Goal: Information Seeking & Learning: Learn about a topic

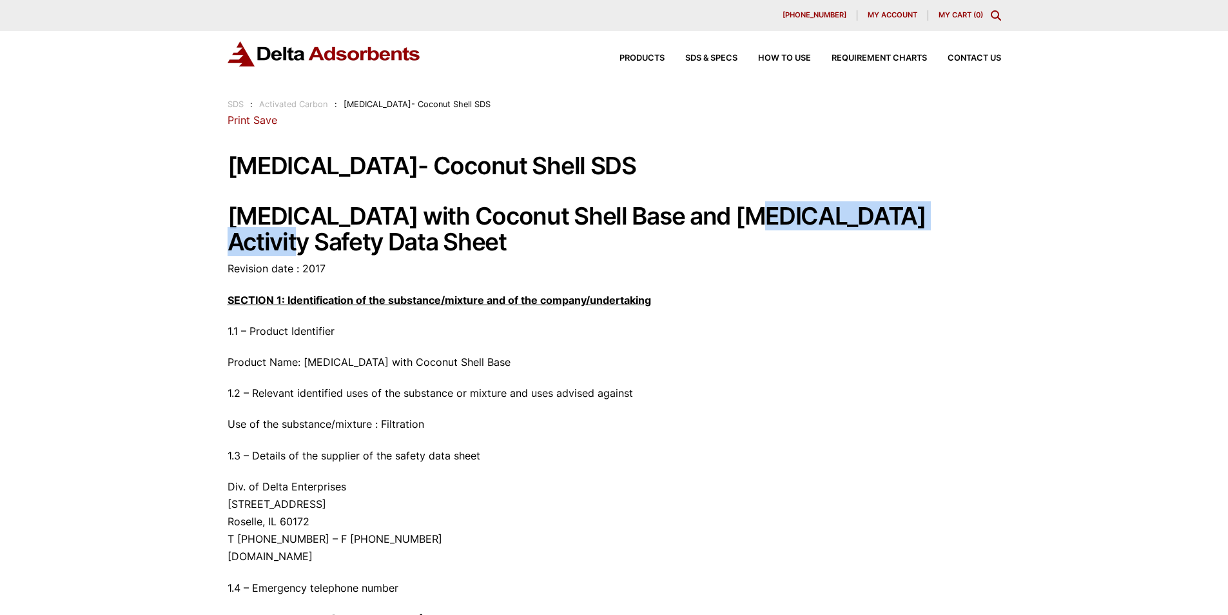
drag, startPoint x: 738, startPoint y: 214, endPoint x: 980, endPoint y: 215, distance: 242.5
click at [980, 215] on h1 "Activated Carbon with Coconut Shell Base and Carbon Tetrachloride Activity Safe…" at bounding box center [615, 229] width 774 height 52
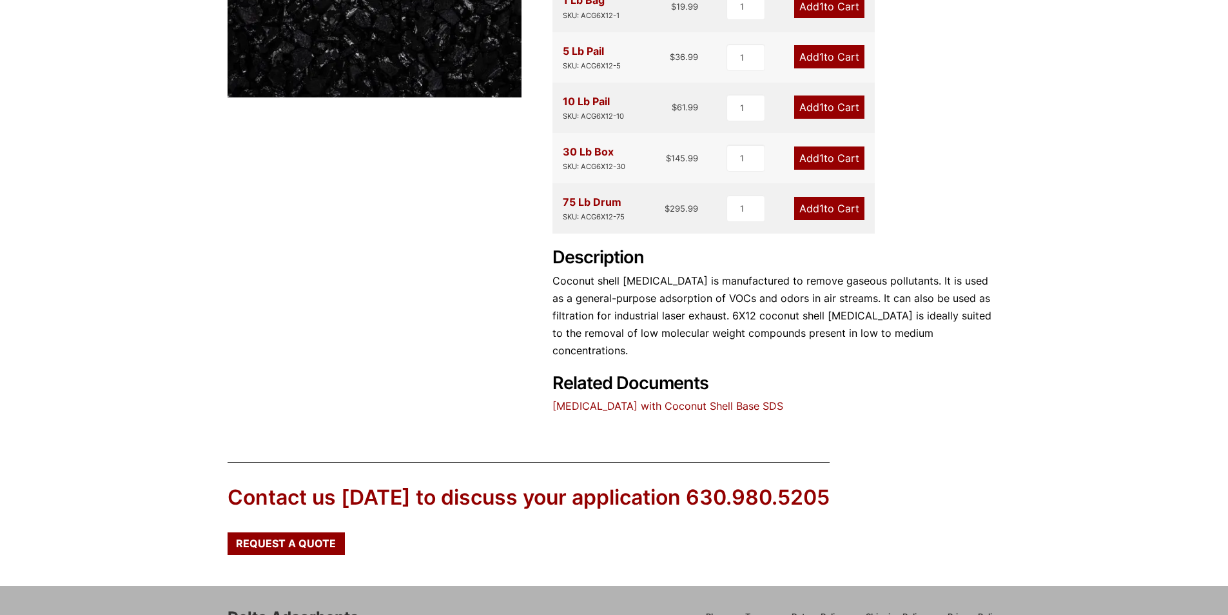
scroll to position [223, 0]
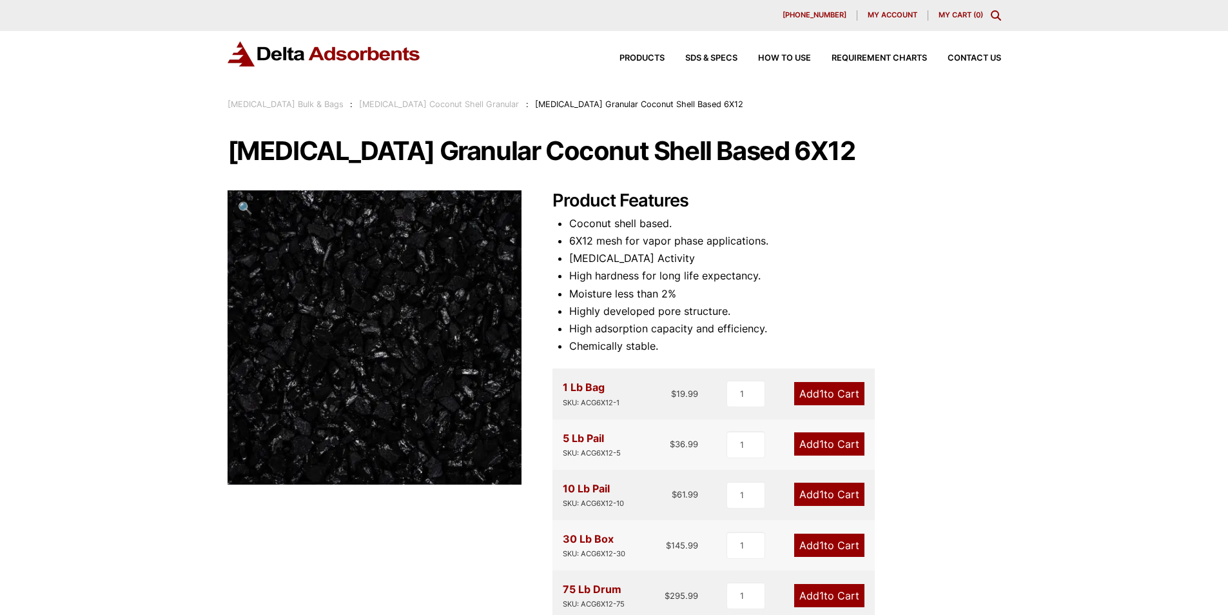
click at [465, 112] on div "Our website has detected that you are using an outdated browser that will preve…" at bounding box center [614, 556] width 1228 height 1113
click at [264, 99] on div "Activated Carbon Bulk & Bags : Activated Carbon Coconut Shell Granular : Activa…" at bounding box center [486, 104] width 516 height 14
click at [319, 107] on link "[MEDICAL_DATA] Bulk & Bags" at bounding box center [286, 104] width 116 height 10
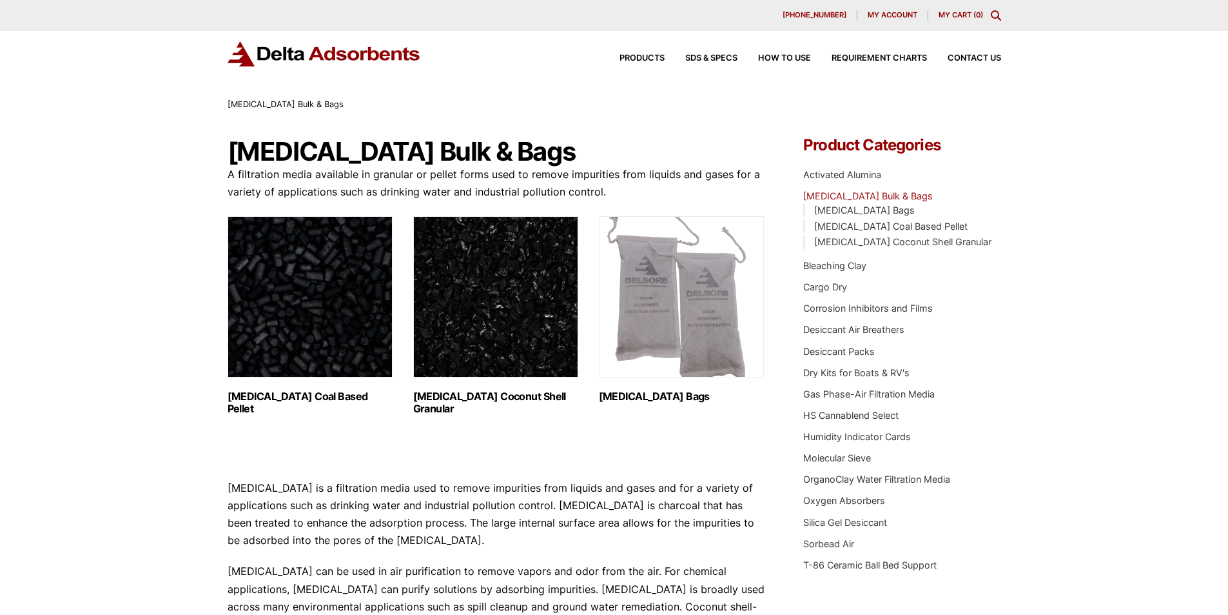
click at [346, 296] on img "Visit product category Activated Carbon Coal Based Pellet" at bounding box center [310, 296] width 165 height 161
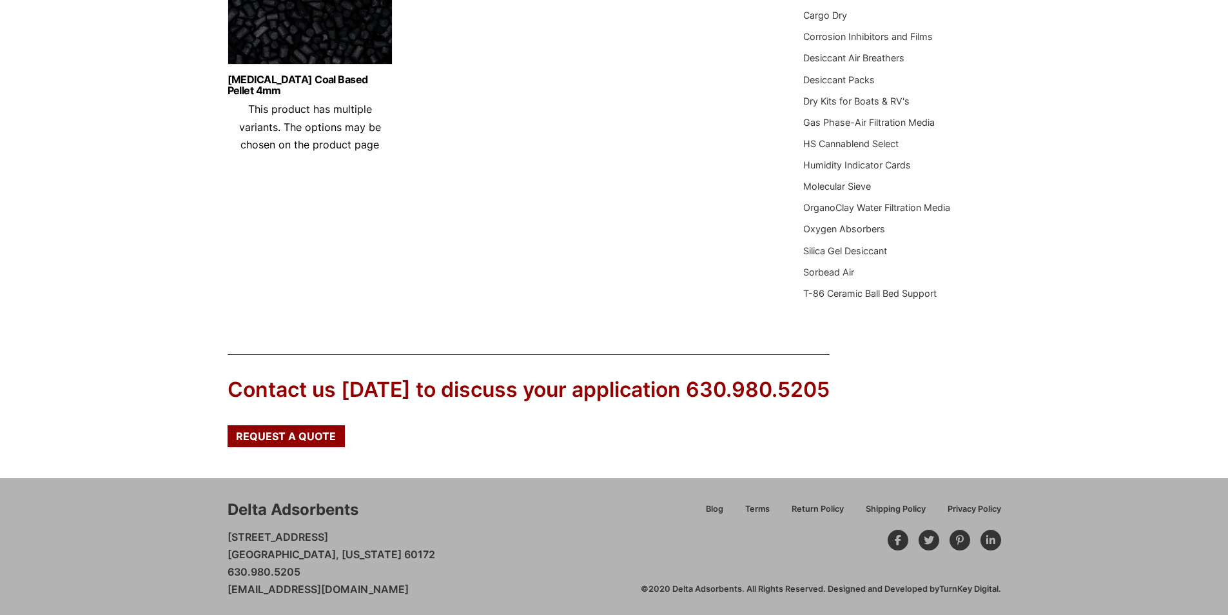
scroll to position [275, 0]
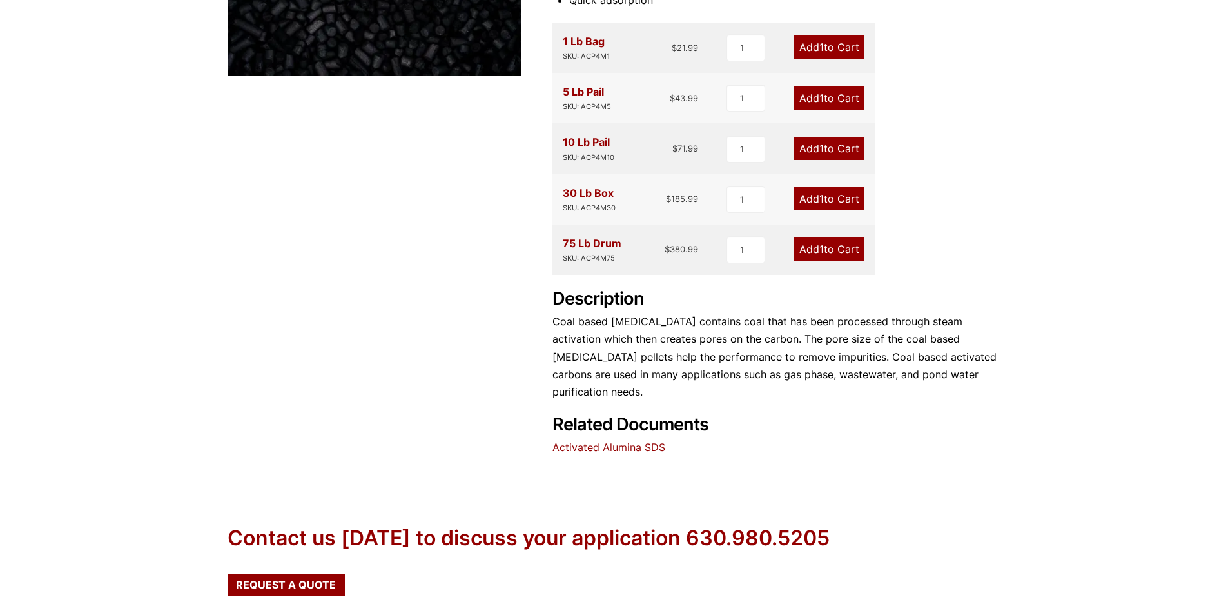
scroll to position [387, 0]
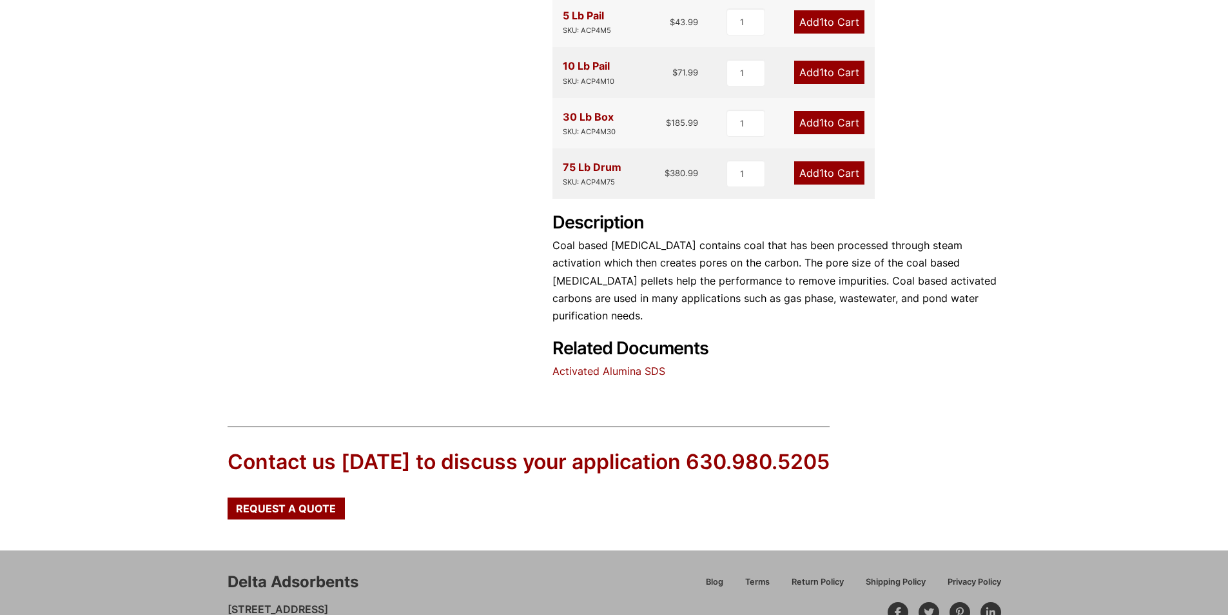
click at [619, 371] on link "Activated Alumina SDS" at bounding box center [609, 370] width 113 height 13
click at [631, 375] on link "Activated Alumina SDS" at bounding box center [609, 370] width 113 height 13
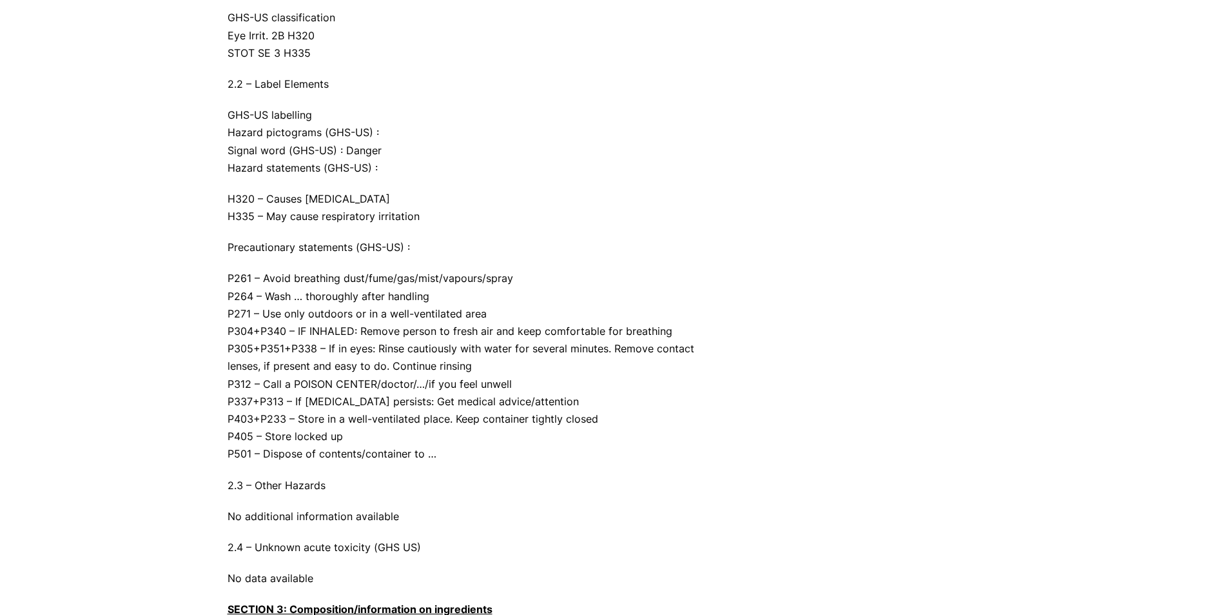
scroll to position [903, 0]
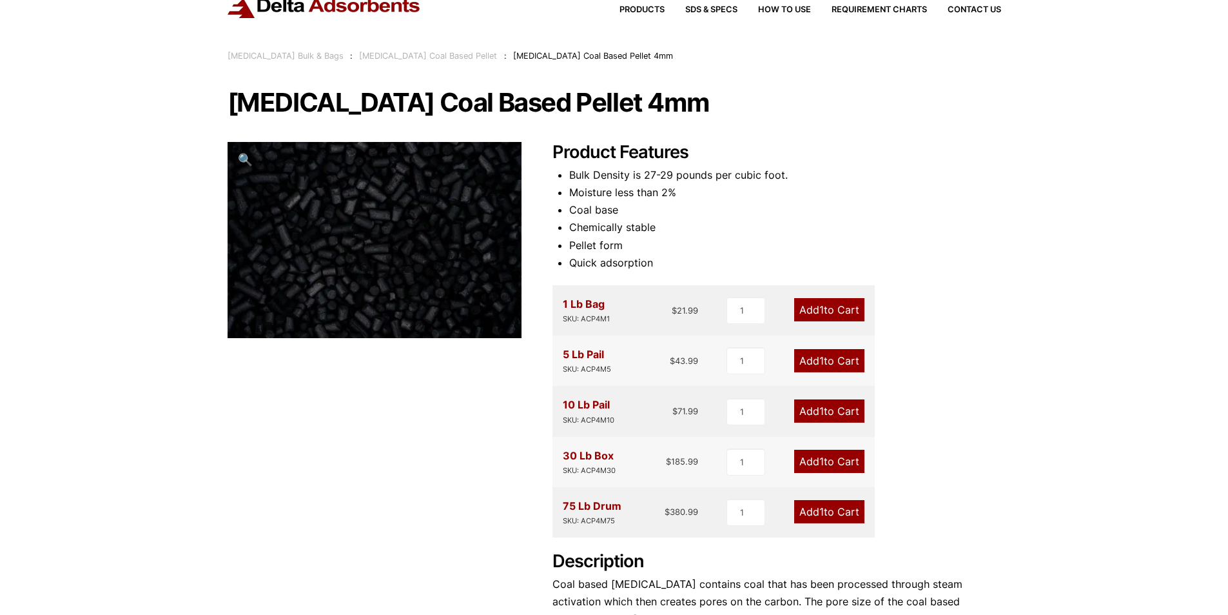
scroll to position [12, 0]
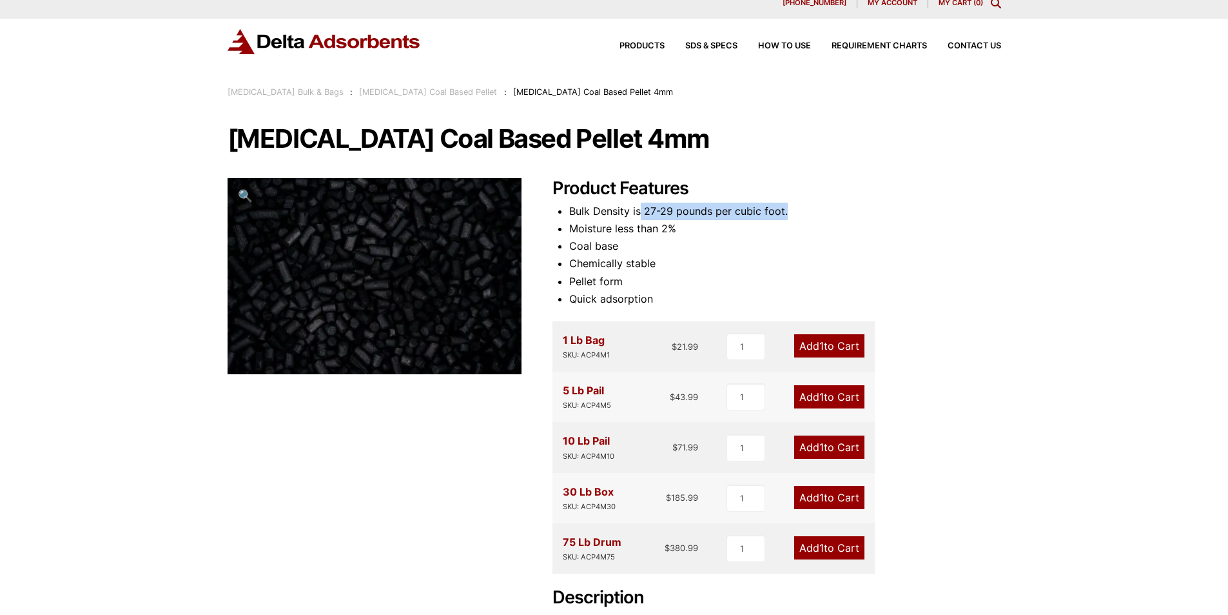
drag, startPoint x: 641, startPoint y: 211, endPoint x: 805, endPoint y: 210, distance: 163.8
click at [805, 210] on li "Bulk Density is 27-29 pounds per cubic foot." at bounding box center [785, 210] width 432 height 17
click at [858, 220] on li "Moisture less than 2%" at bounding box center [785, 228] width 432 height 17
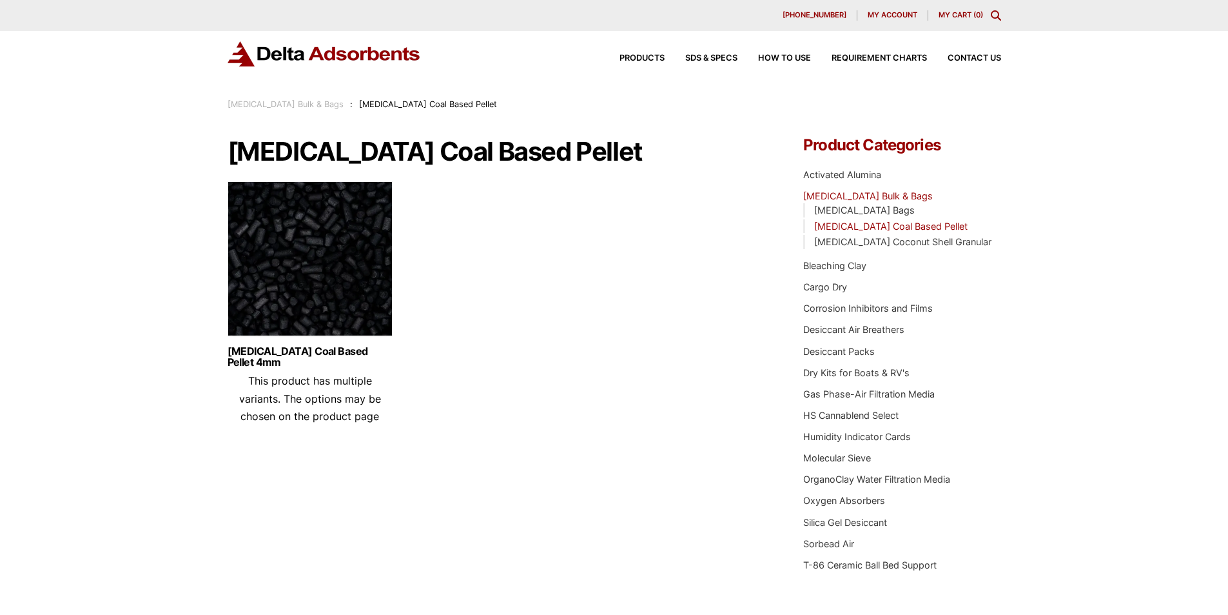
click at [328, 107] on link "Activated Carbon Bulk & Bags" at bounding box center [286, 104] width 116 height 10
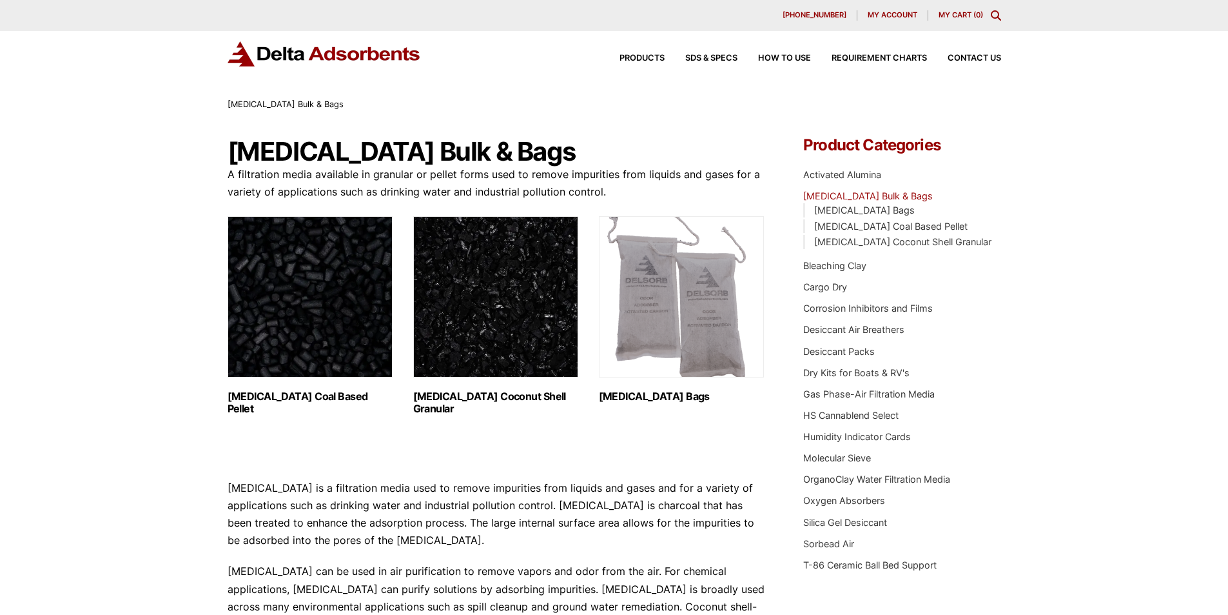
click at [475, 264] on img "Visit product category Activated Carbon Coconut Shell Granular" at bounding box center [495, 296] width 165 height 161
click at [526, 279] on img "Visit product category Activated Carbon Coconut Shell Granular" at bounding box center [495, 296] width 165 height 161
click at [478, 393] on h2 "Activated Carbon Coconut Shell Granular (3)" at bounding box center [495, 402] width 165 height 25
click at [326, 390] on h2 "Activated Carbon Coal Based Pellet (1)" at bounding box center [310, 402] width 165 height 25
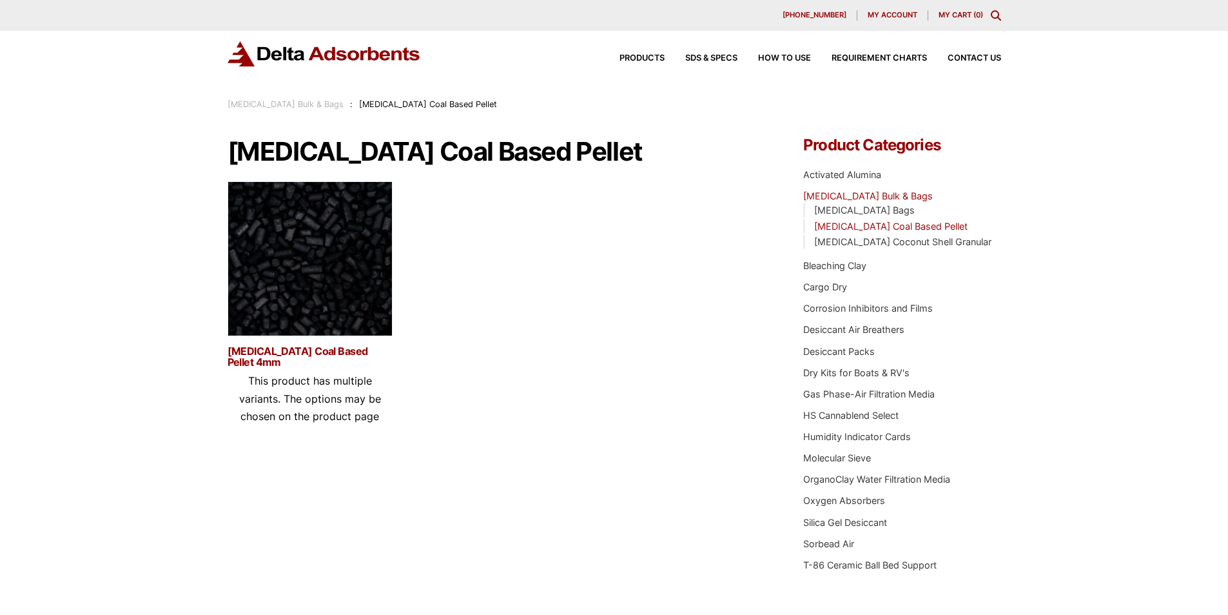
click at [337, 349] on link "[MEDICAL_DATA] Coal Based Pellet 4mm" at bounding box center [310, 357] width 165 height 22
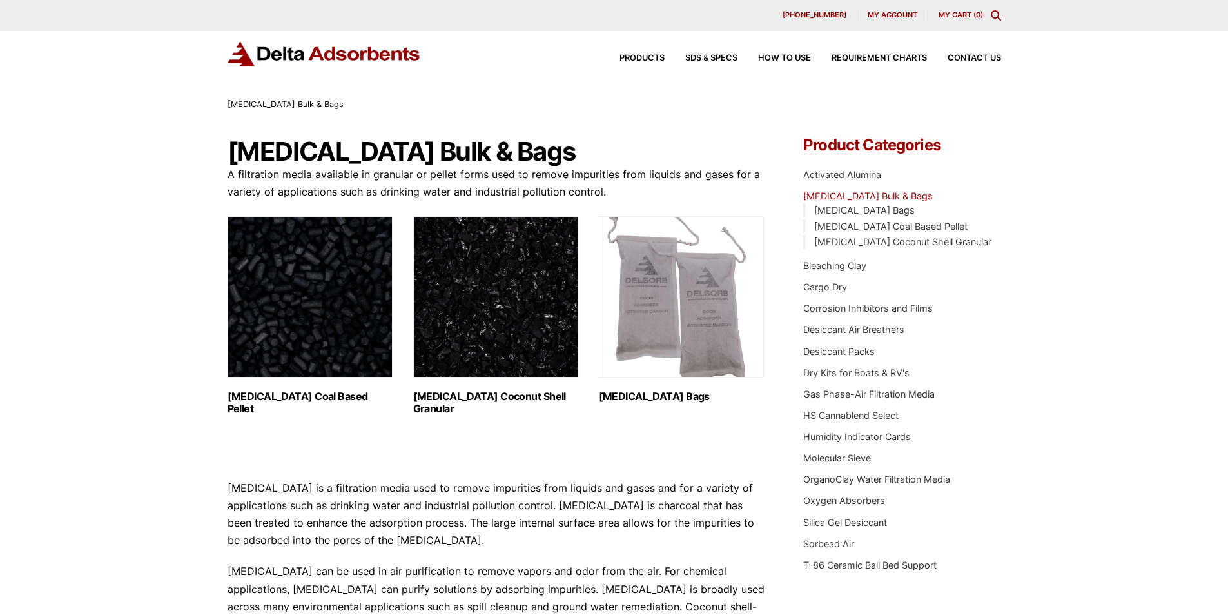
click at [515, 397] on h2 "Activated Carbon Coconut Shell Granular (3)" at bounding box center [495, 402] width 165 height 25
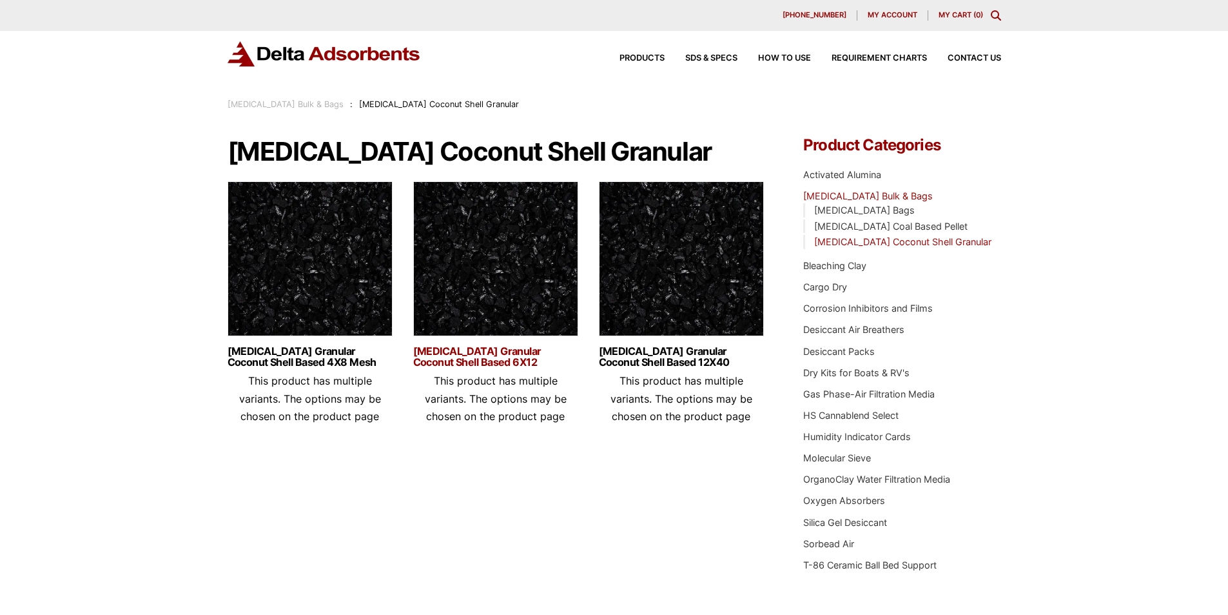
click at [498, 360] on link "Activated Carbon Granular Coconut Shell Based 6X12" at bounding box center [495, 357] width 165 height 22
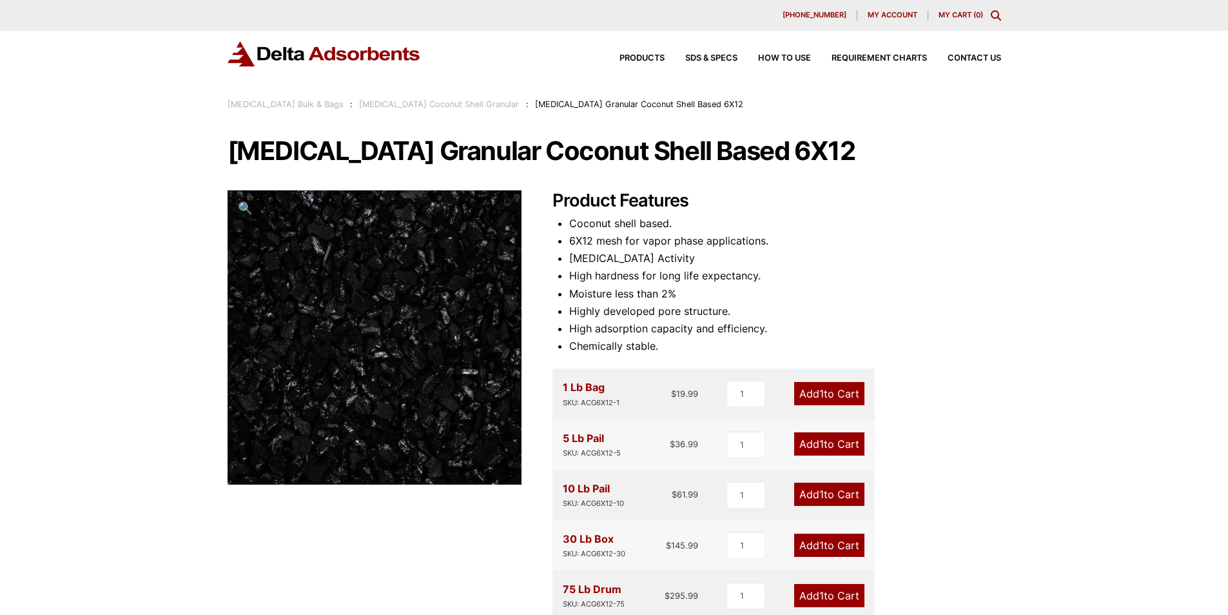
click at [854, 226] on li "Coconut shell based." at bounding box center [785, 223] width 432 height 17
drag, startPoint x: 705, startPoint y: 259, endPoint x: 569, endPoint y: 254, distance: 136.8
click at [569, 254] on li "Carbon Tetrachloride Activity" at bounding box center [785, 258] width 432 height 17
click at [1007, 238] on div "Our website has detected that you are using an outdated browser that will preve…" at bounding box center [614, 556] width 1228 height 1113
drag, startPoint x: 569, startPoint y: 260, endPoint x: 671, endPoint y: 260, distance: 101.2
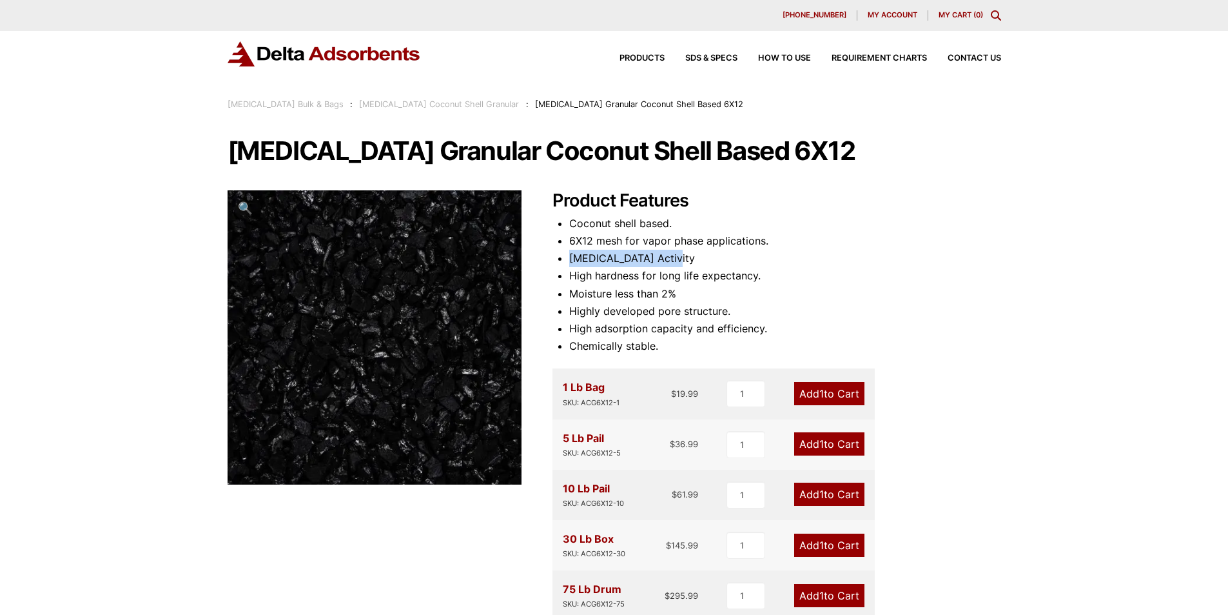
click at [671, 260] on li "Carbon Tetrachloride Activity" at bounding box center [785, 258] width 432 height 17
click at [930, 239] on li "6X12 mesh for vapor phase applications." at bounding box center [785, 240] width 432 height 17
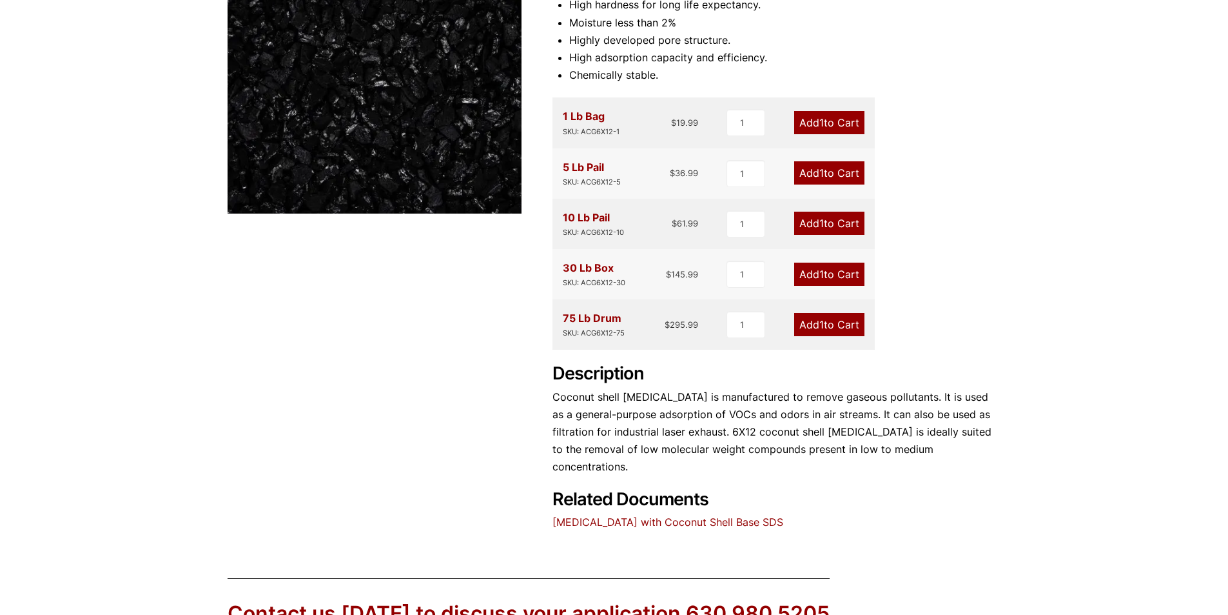
scroll to position [387, 0]
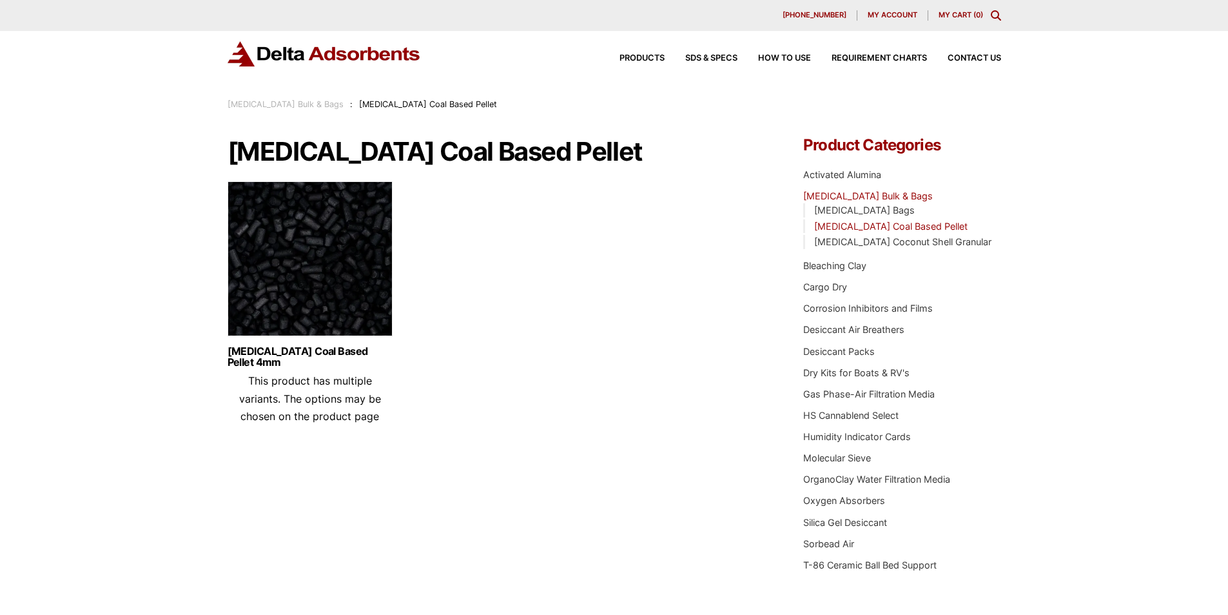
click at [306, 275] on img at bounding box center [310, 261] width 165 height 161
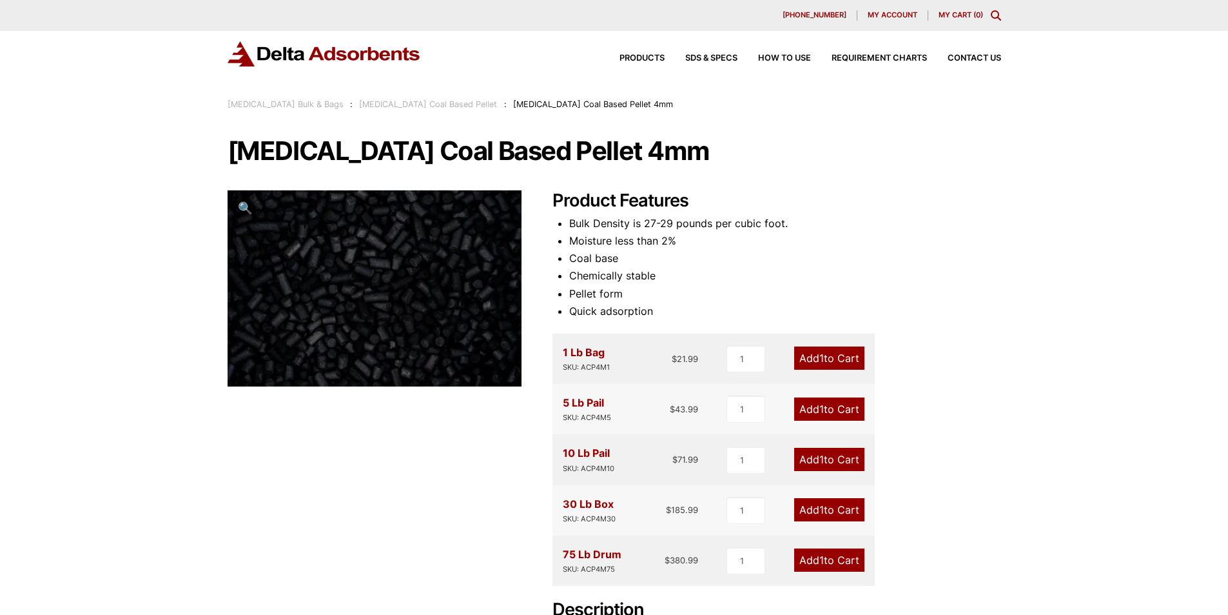
click at [916, 252] on li "Coal base" at bounding box center [785, 258] width 432 height 17
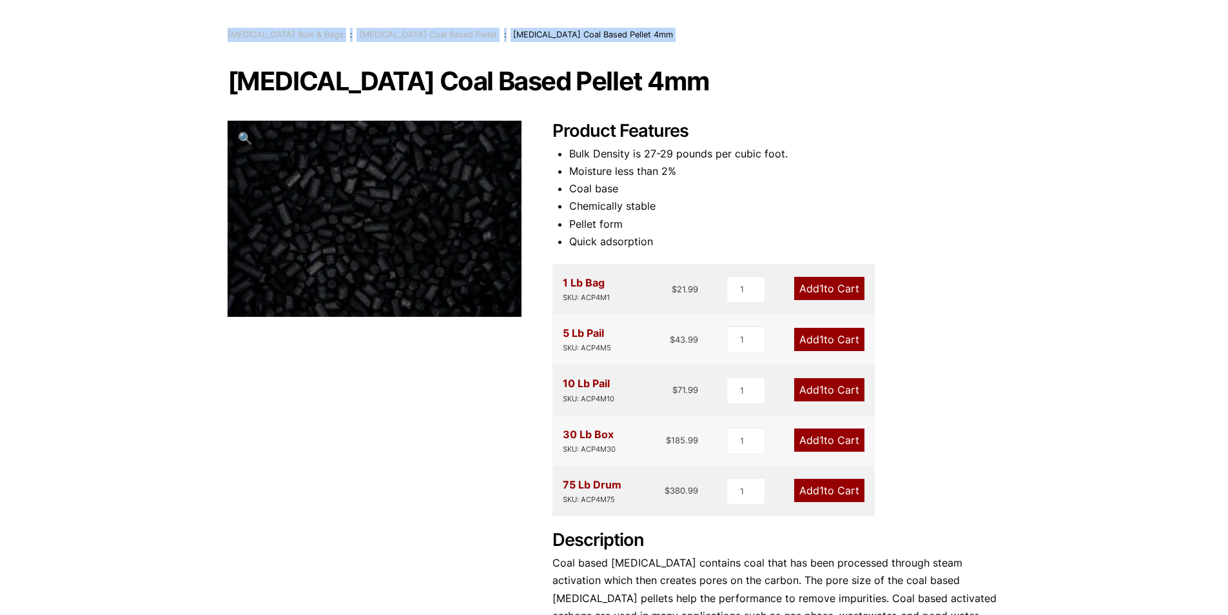
scroll to position [47, 0]
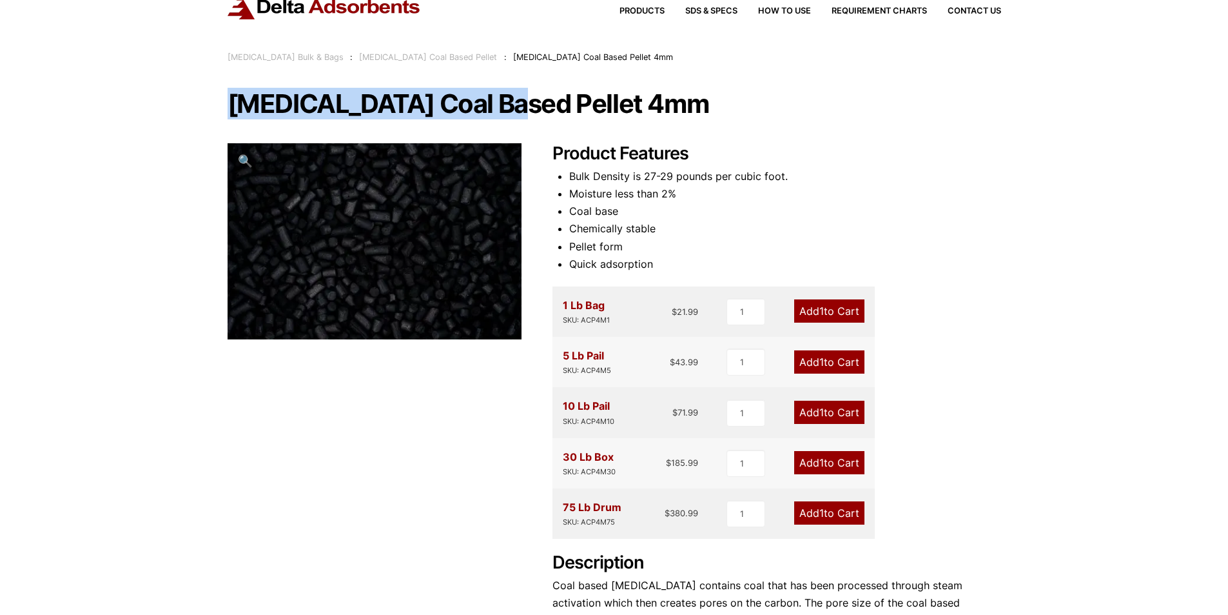
drag, startPoint x: 229, startPoint y: 26, endPoint x: 498, endPoint y: 118, distance: 284.7
click at [498, 117] on h1 "Activated Carbon Coal Based Pellet 4mm" at bounding box center [615, 103] width 774 height 27
copy h1 "Activated Carbon Coal"
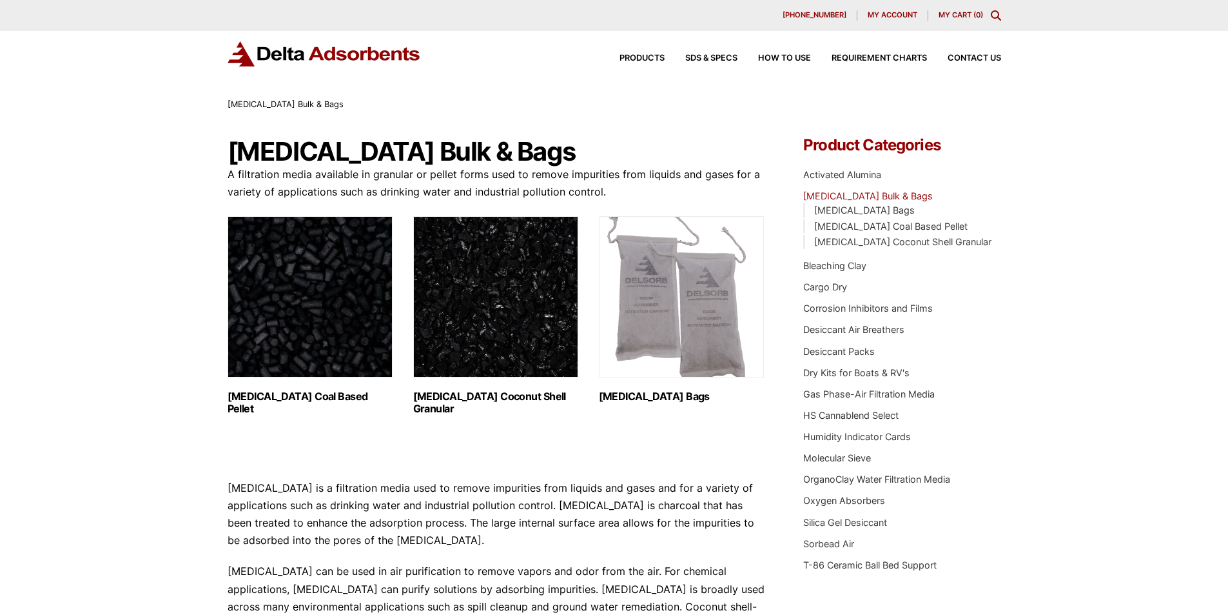
click at [483, 290] on img "Visit product category Activated Carbon Coconut Shell Granular" at bounding box center [495, 296] width 165 height 161
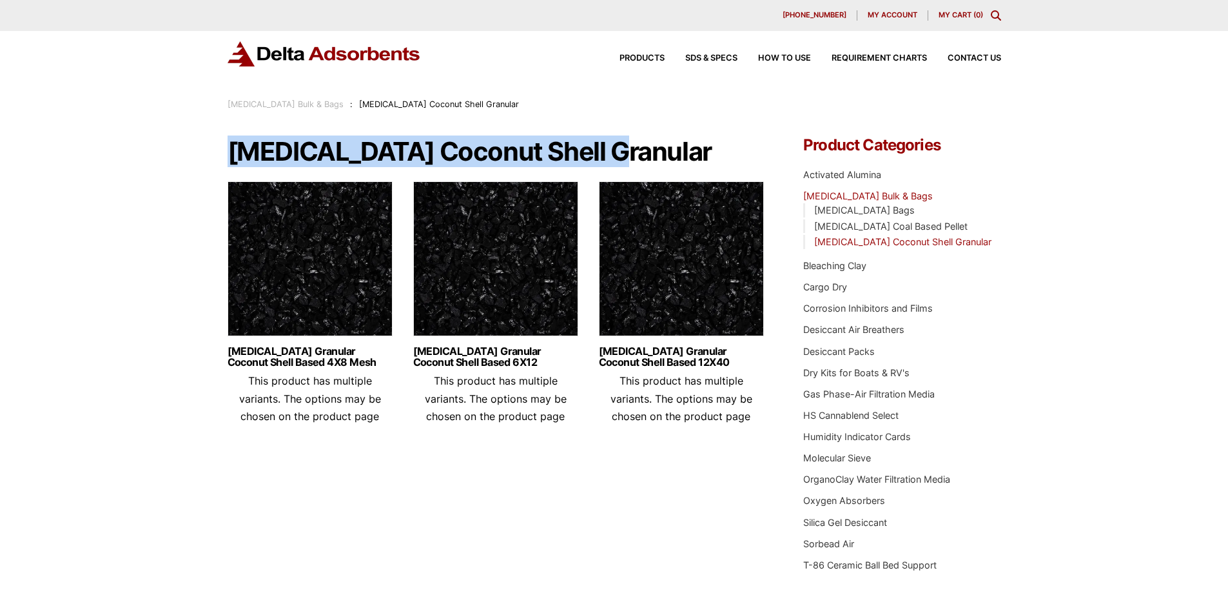
drag, startPoint x: 230, startPoint y: 153, endPoint x: 604, endPoint y: 135, distance: 374.4
click at [604, 137] on h1 "[MEDICAL_DATA] Coconut Shell Granular" at bounding box center [497, 151] width 538 height 28
copy h1 "[MEDICAL_DATA] Coconut Shell"
click at [273, 348] on link "[MEDICAL_DATA] Granular Coconut Shell Based 4X8 Mesh" at bounding box center [310, 357] width 165 height 22
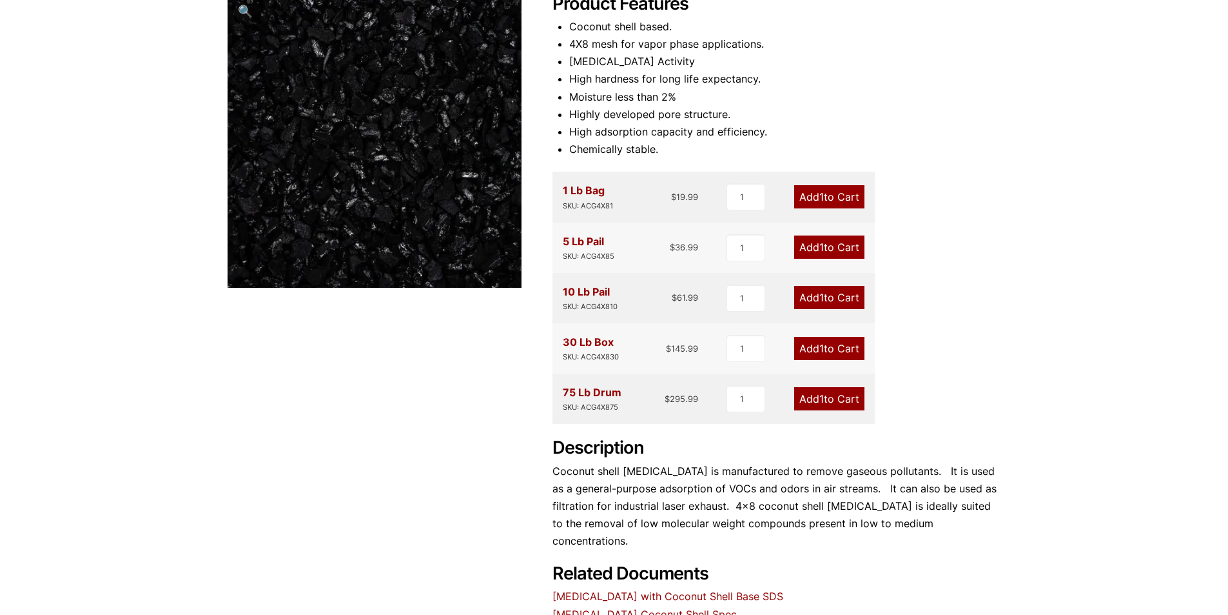
scroll to position [322, 0]
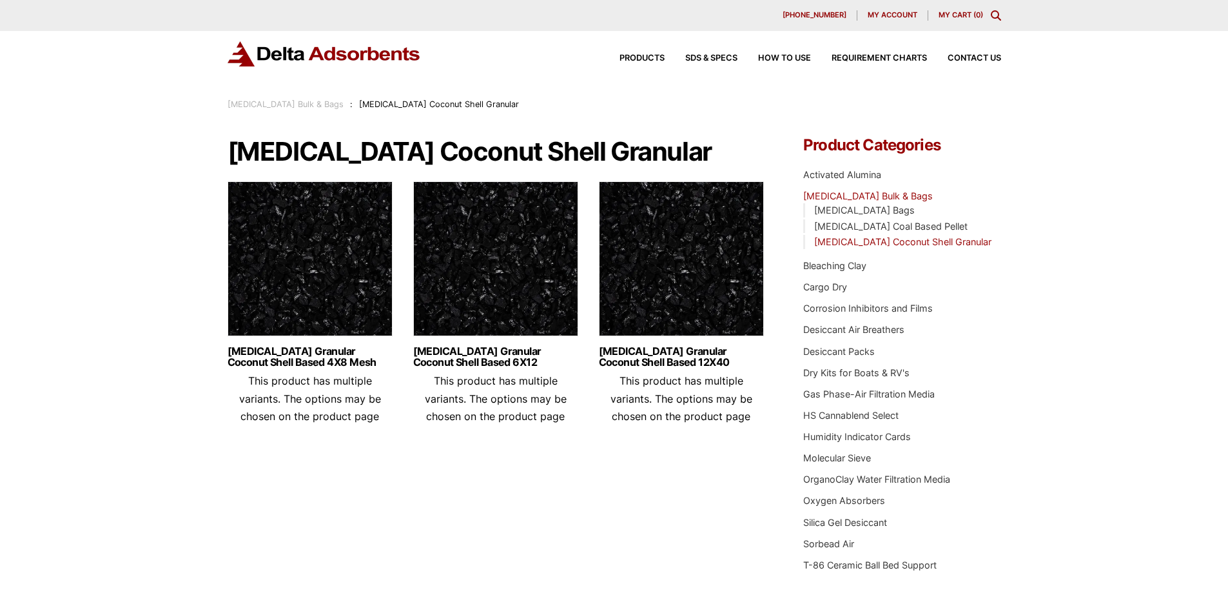
click at [300, 104] on link "[MEDICAL_DATA] Bulk & Bags" at bounding box center [286, 104] width 116 height 10
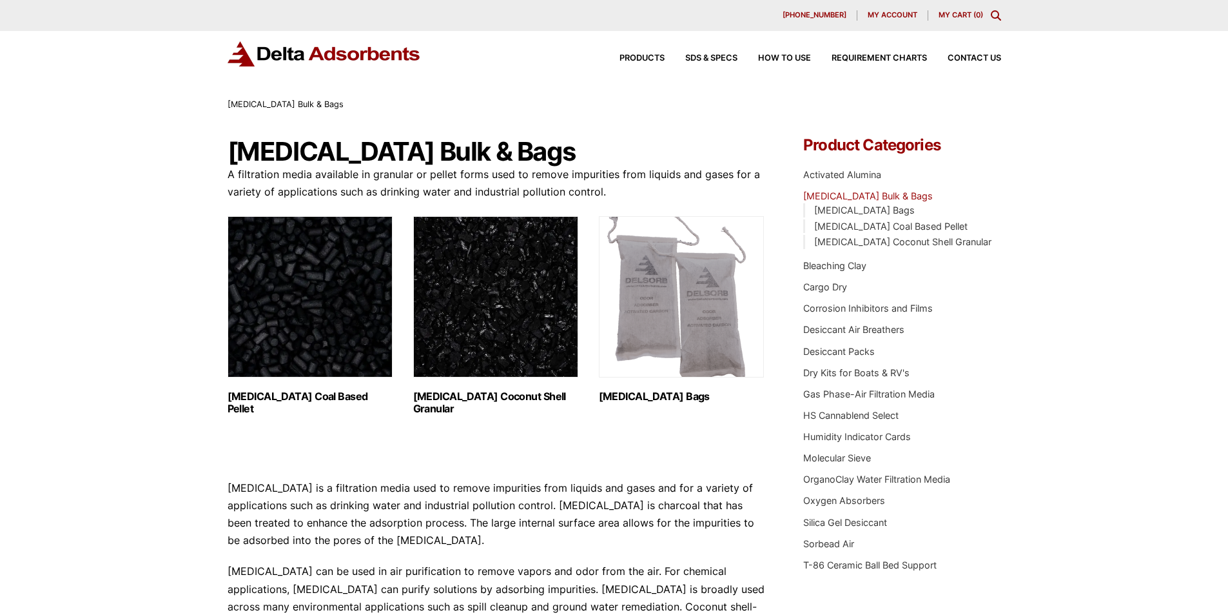
click at [334, 262] on img "Visit product category Activated Carbon Coal Based Pellet" at bounding box center [310, 296] width 165 height 161
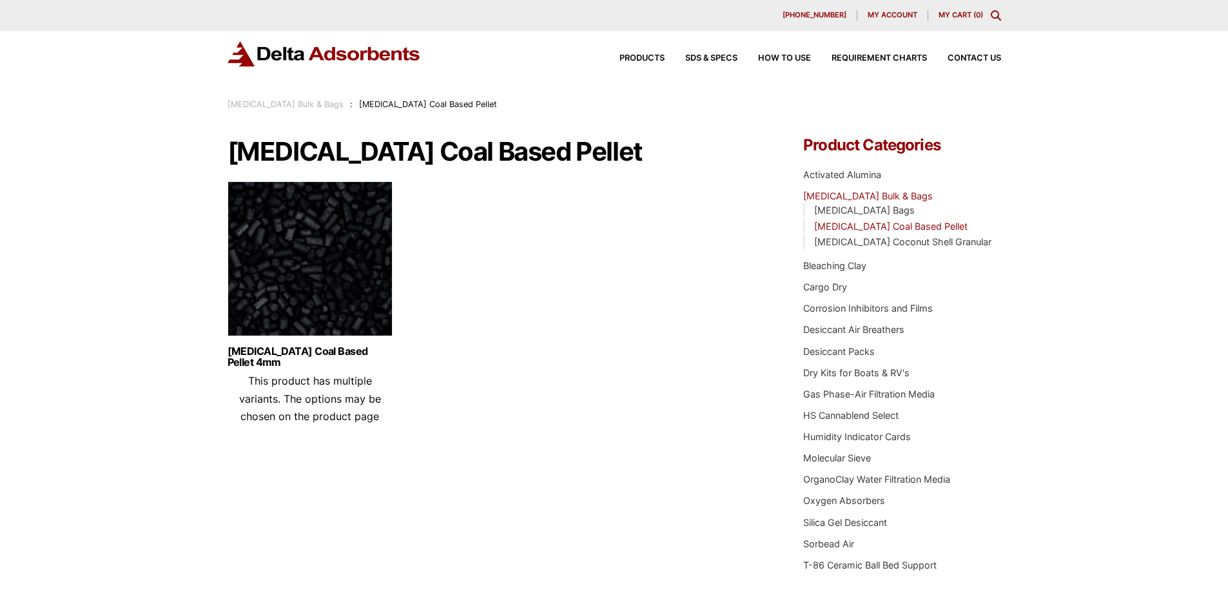
drag, startPoint x: 228, startPoint y: 150, endPoint x: 654, endPoint y: 162, distance: 427.1
click at [654, 162] on h1 "[MEDICAL_DATA] Coal Based Pellet" at bounding box center [497, 151] width 538 height 28
click at [331, 322] on img at bounding box center [310, 261] width 165 height 161
click at [335, 348] on link "[MEDICAL_DATA] Coal Based Pellet 4mm" at bounding box center [310, 357] width 165 height 22
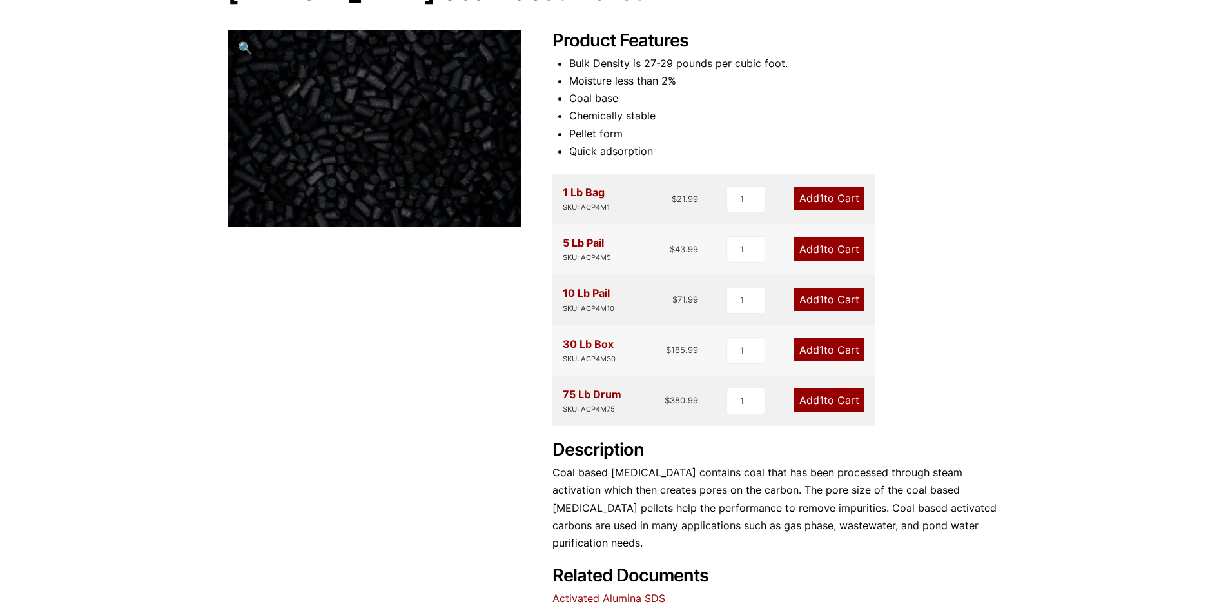
scroll to position [193, 0]
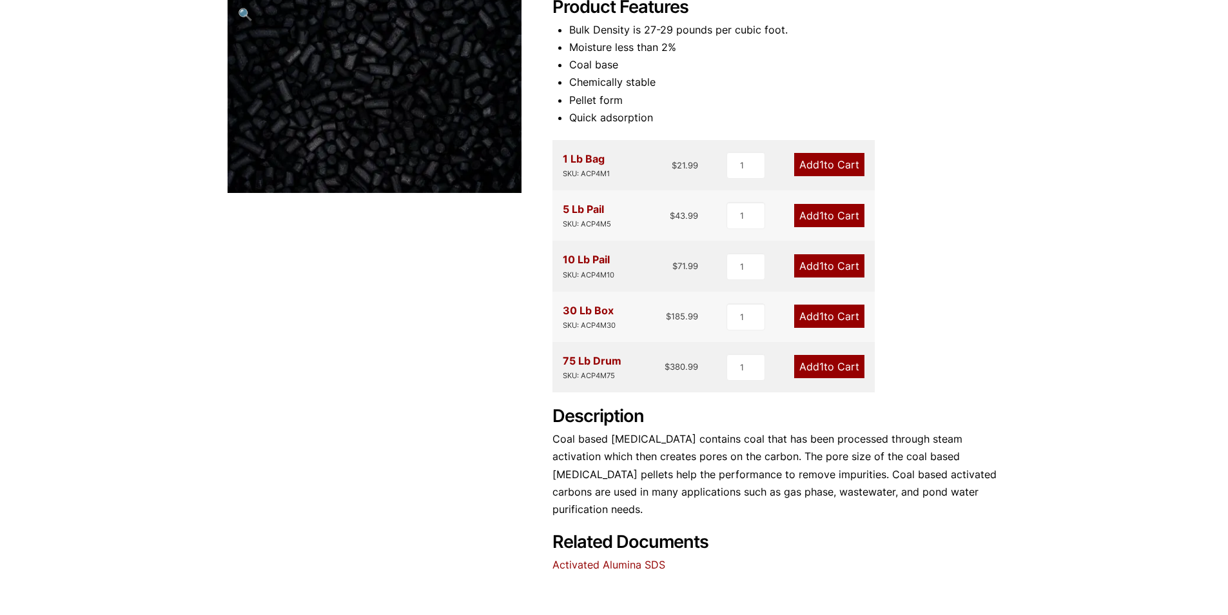
click at [687, 324] on div "30 Lb Box SKU: ACP4M30 $ 185.99" at bounding box center [631, 317] width 136 height 30
drag, startPoint x: 661, startPoint y: 314, endPoint x: 699, endPoint y: 315, distance: 38.0
click at [699, 315] on div "30 Lb Box SKU: ACP4M30 $ 185.99 1 Add 1 to Cart" at bounding box center [714, 316] width 322 height 50
click at [628, 309] on div "30 Lb Box SKU: ACP4M30 $ 185.99" at bounding box center [631, 317] width 136 height 30
click at [979, 330] on div "Product Features Bulk Density is 27-29 pounds per cubic foot. Moisture less tha…" at bounding box center [777, 285] width 449 height 576
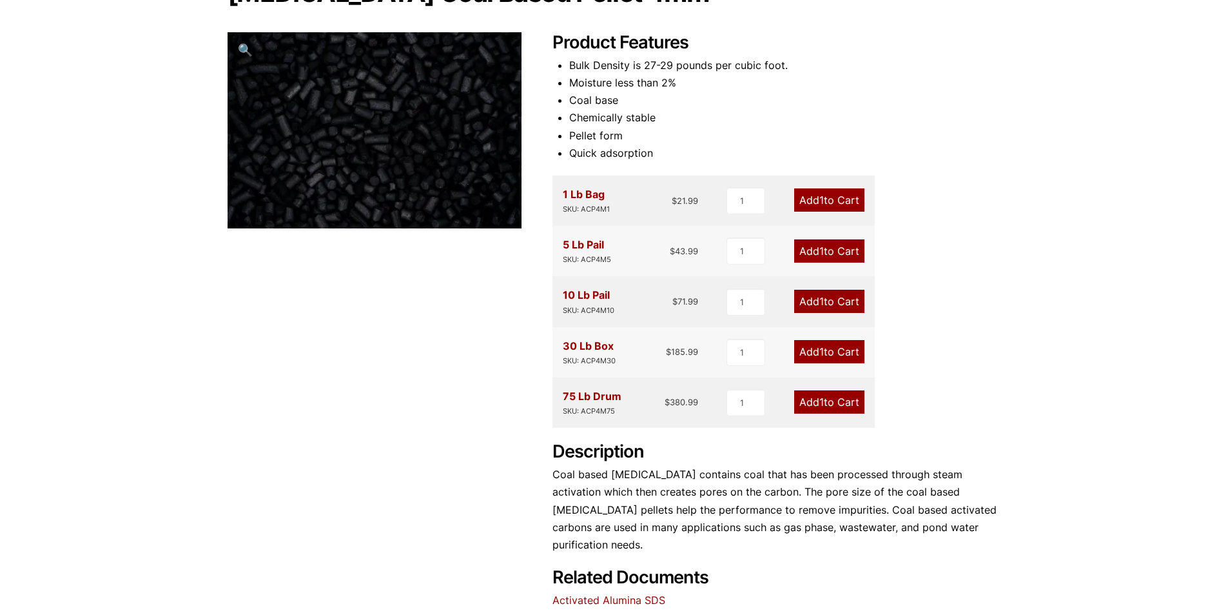
scroll to position [129, 0]
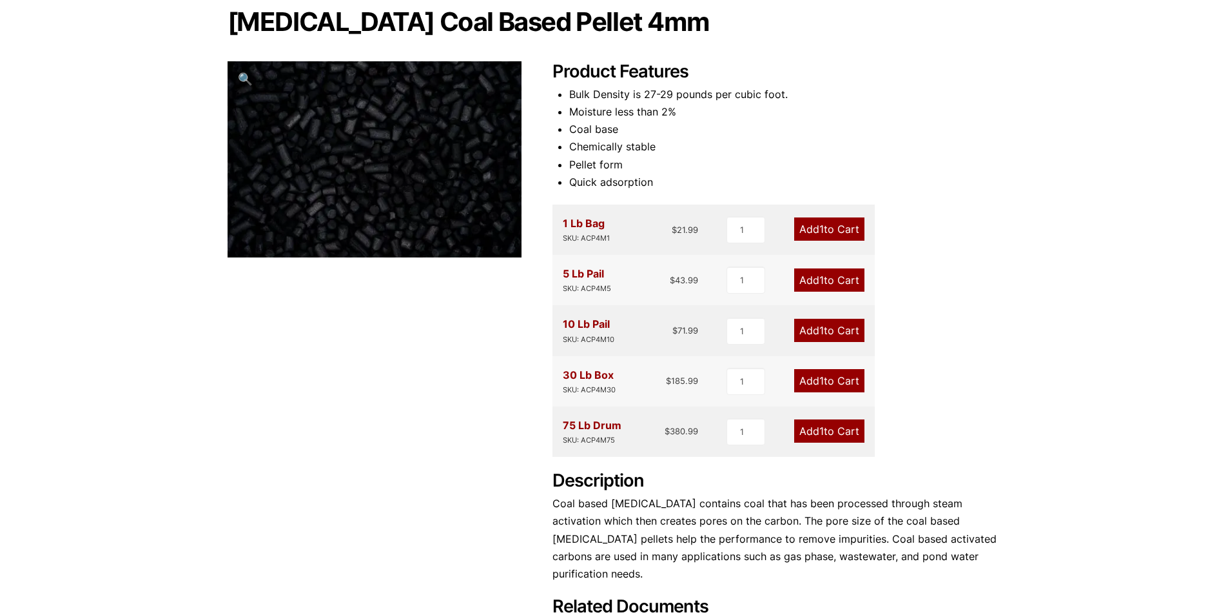
drag, startPoint x: 613, startPoint y: 375, endPoint x: 564, endPoint y: 374, distance: 49.0
click at [564, 374] on div "30 Lb Box SKU: ACP4M30" at bounding box center [589, 381] width 53 height 30
drag, startPoint x: 616, startPoint y: 389, endPoint x: 582, endPoint y: 389, distance: 34.2
click at [582, 389] on div "30 Lb Box SKU: ACP4M30 $ 185.99" at bounding box center [631, 381] width 136 height 30
copy div "ACP4M30"
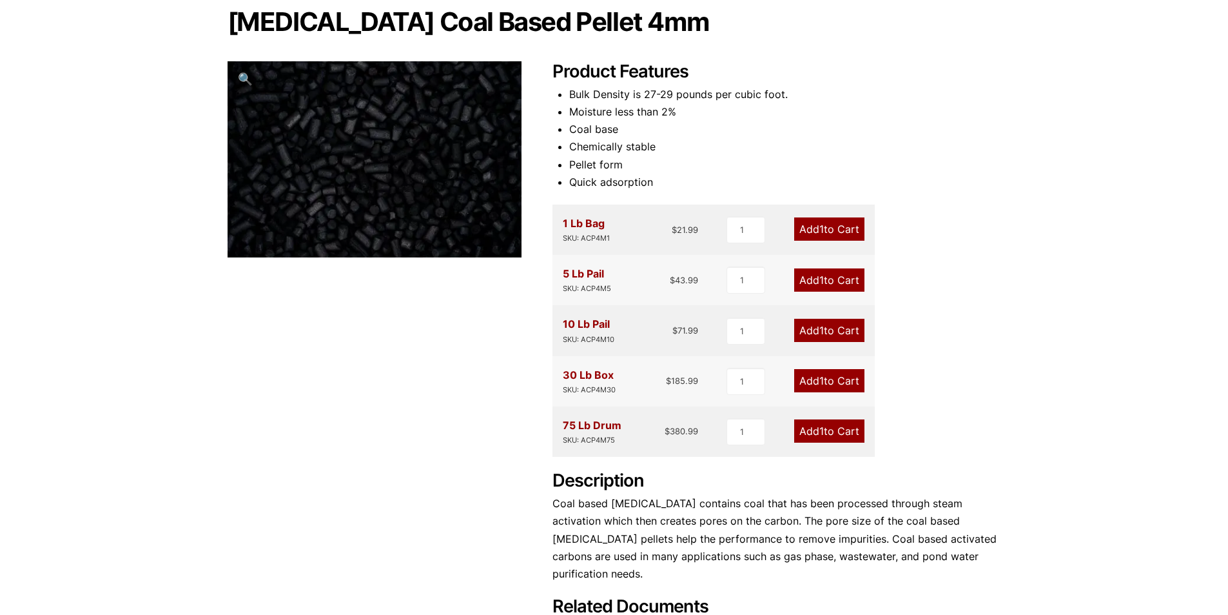
click at [700, 117] on li "Moisture less than 2%" at bounding box center [785, 111] width 432 height 17
drag, startPoint x: 232, startPoint y: 19, endPoint x: 740, endPoint y: 19, distance: 508.1
click at [740, 19] on h1 "[MEDICAL_DATA] Coal Based Pellet 4mm" at bounding box center [615, 21] width 774 height 27
copy h1 "[MEDICAL_DATA] Coal Based Pellet 4mm"
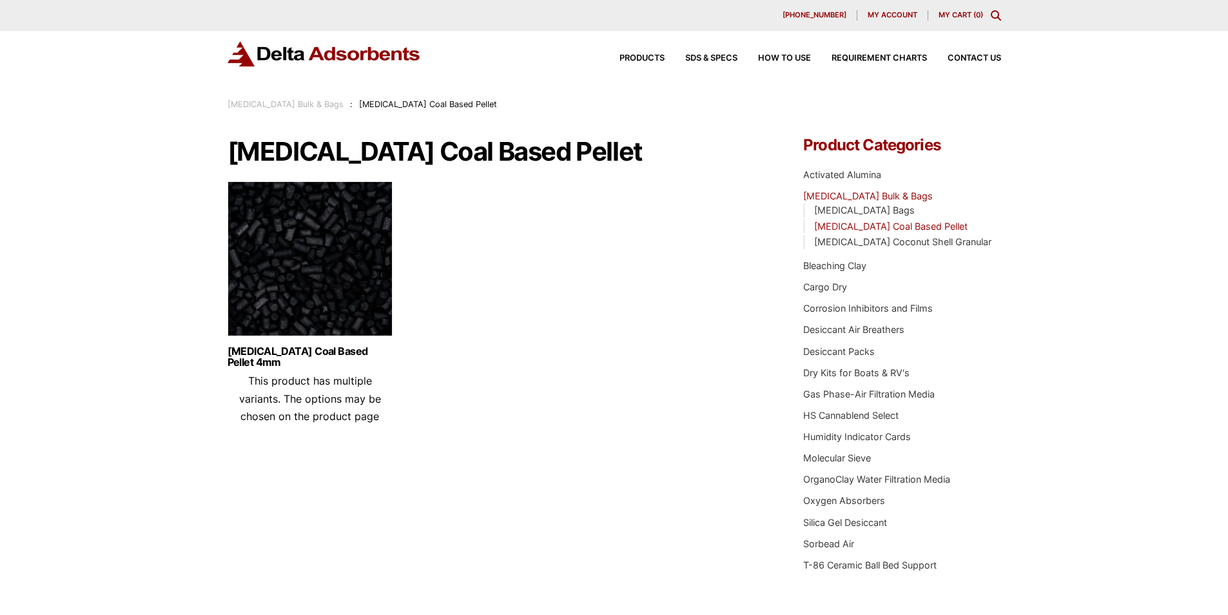
click at [996, 14] on icon "Toggle Modal Content" at bounding box center [996, 15] width 10 height 10
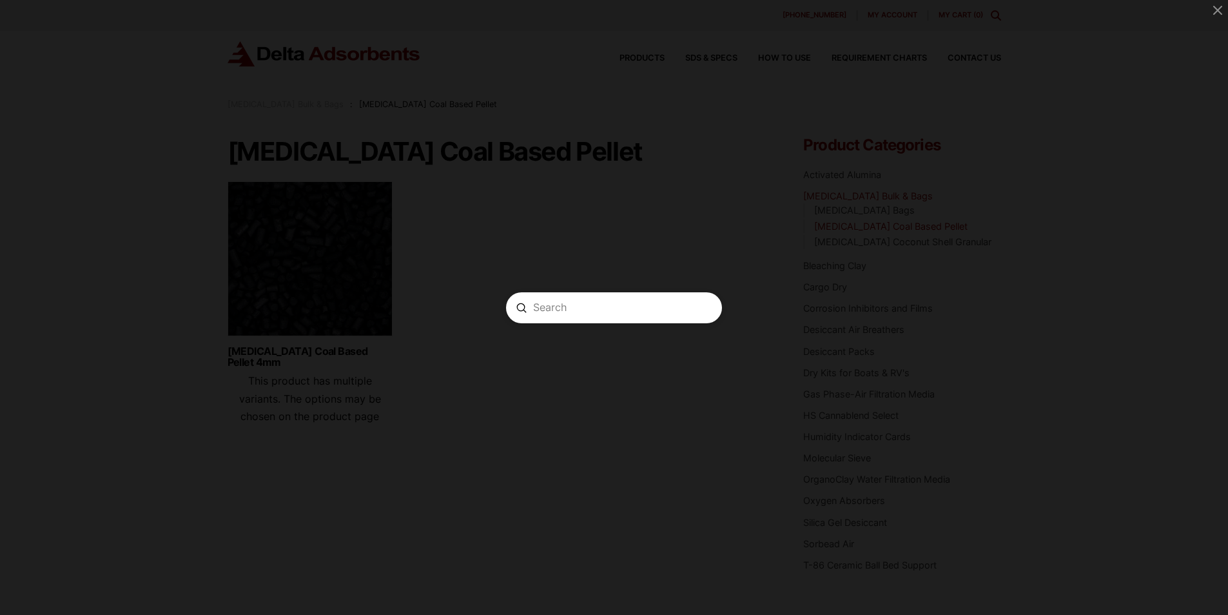
paste input "MS3A81225"
type input "MS3A81225"
click at [527, 305] on icon "Modal Content" at bounding box center [521, 307] width 10 height 10
click at [1215, 13] on icon "Close Modal Content" at bounding box center [1218, 10] width 9 height 9
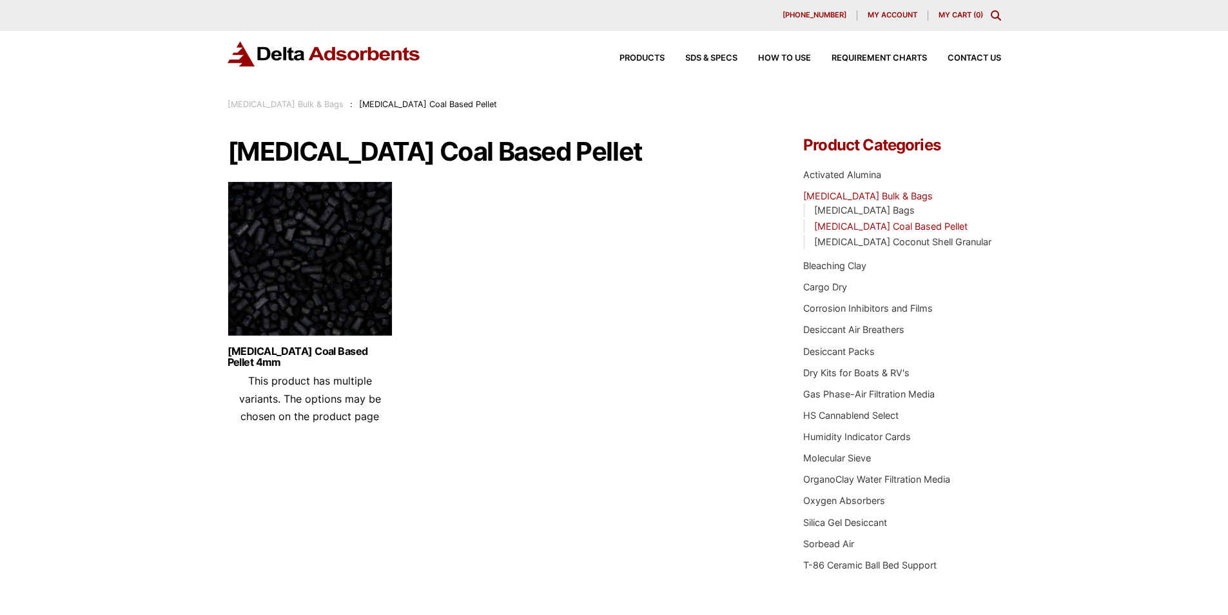
click at [651, 51] on div "Products SDS & SPECS How to Use Requirement Charts Contact Us" at bounding box center [800, 58] width 413 height 19
click at [651, 56] on span "Products" at bounding box center [642, 58] width 45 height 8
click at [671, 62] on div "SDS & SPECS" at bounding box center [701, 58] width 73 height 8
click at [647, 58] on span "Products" at bounding box center [642, 58] width 45 height 8
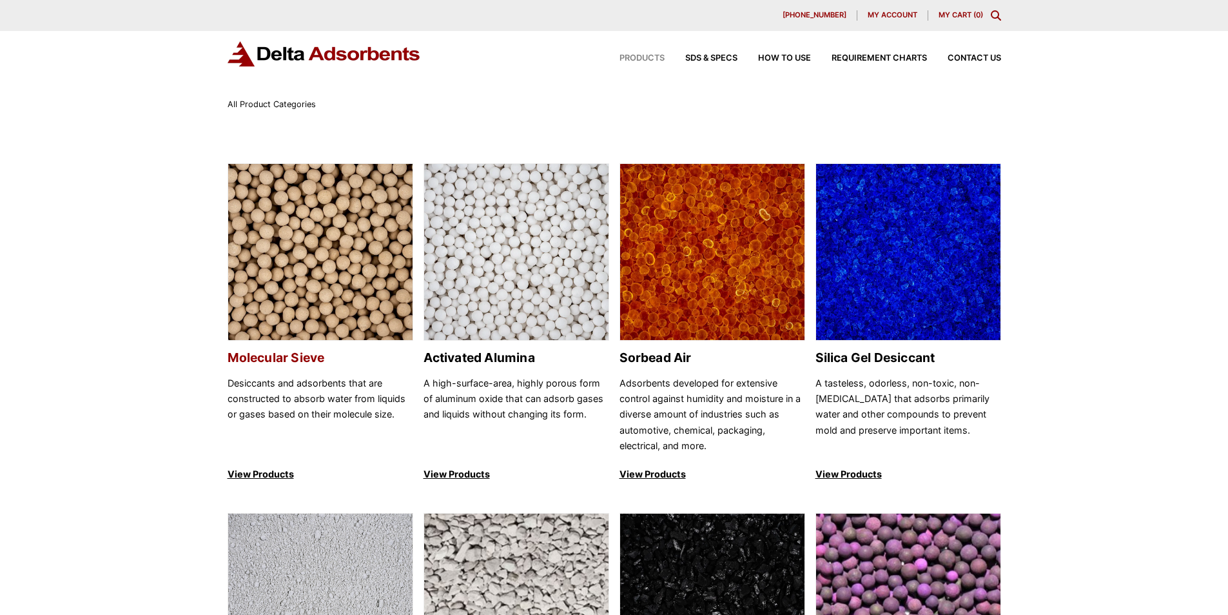
click at [335, 353] on h2 "Molecular Sieve" at bounding box center [321, 357] width 186 height 15
click at [277, 350] on h2 "Molecular Sieve" at bounding box center [321, 357] width 186 height 15
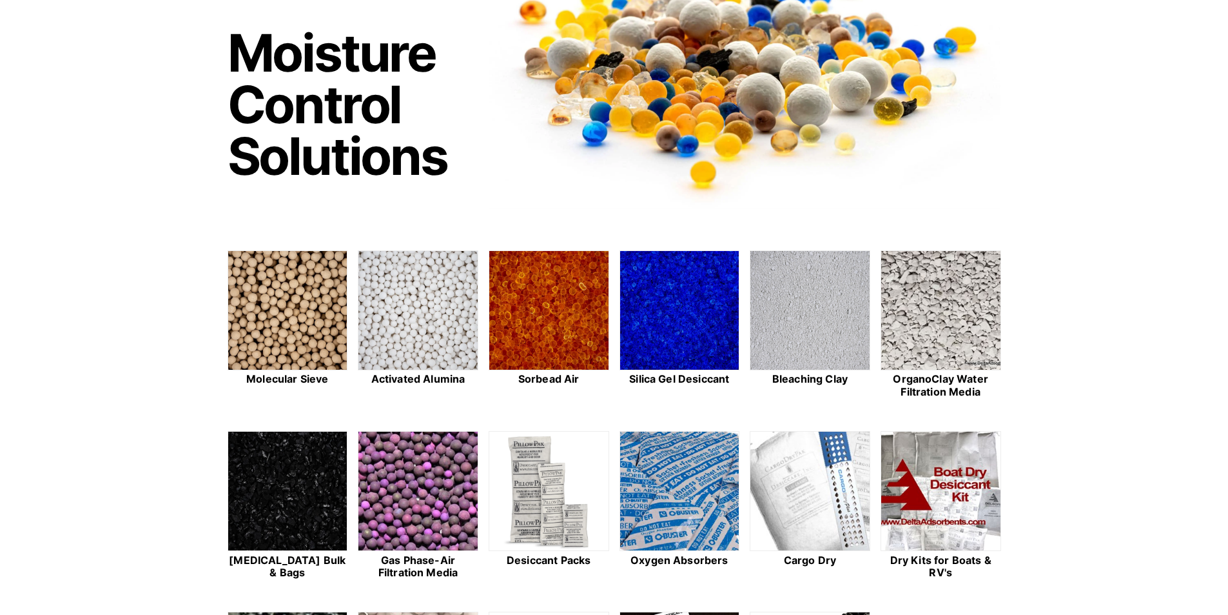
scroll to position [322, 0]
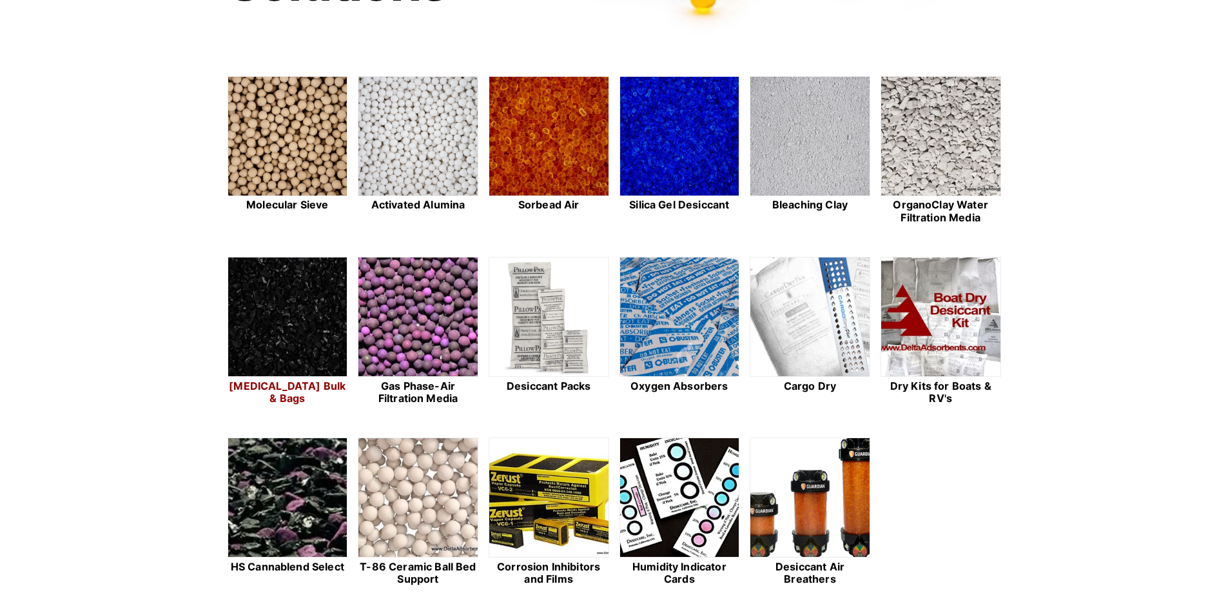
click at [295, 336] on img at bounding box center [287, 317] width 119 height 120
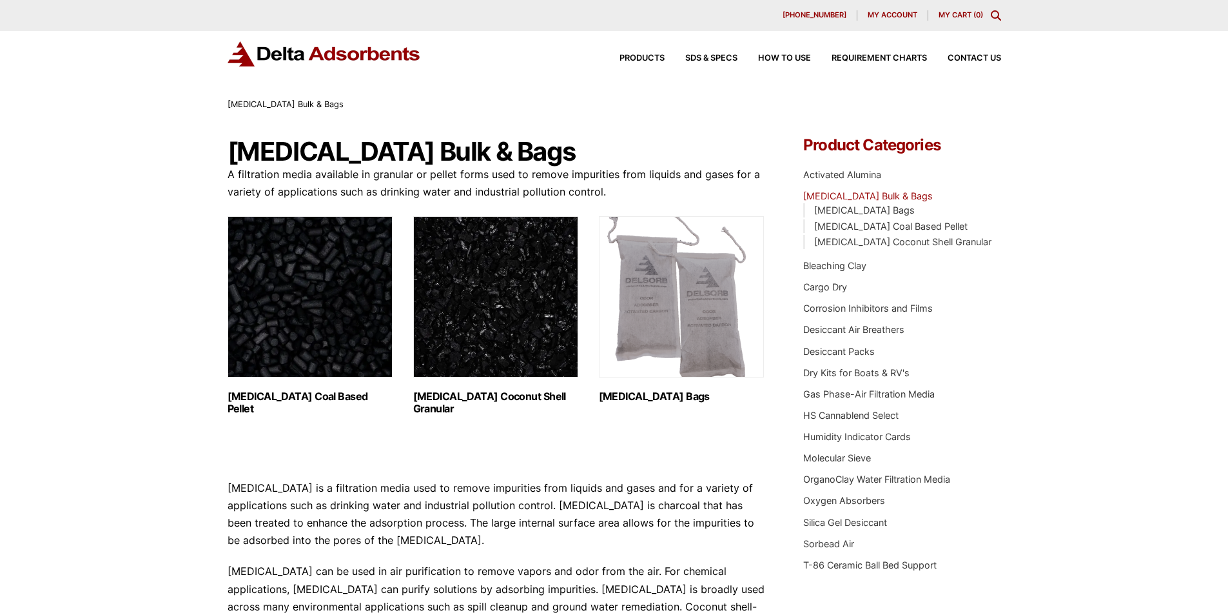
click at [323, 313] on img "Visit product category Activated Carbon Coal Based Pellet" at bounding box center [310, 296] width 165 height 161
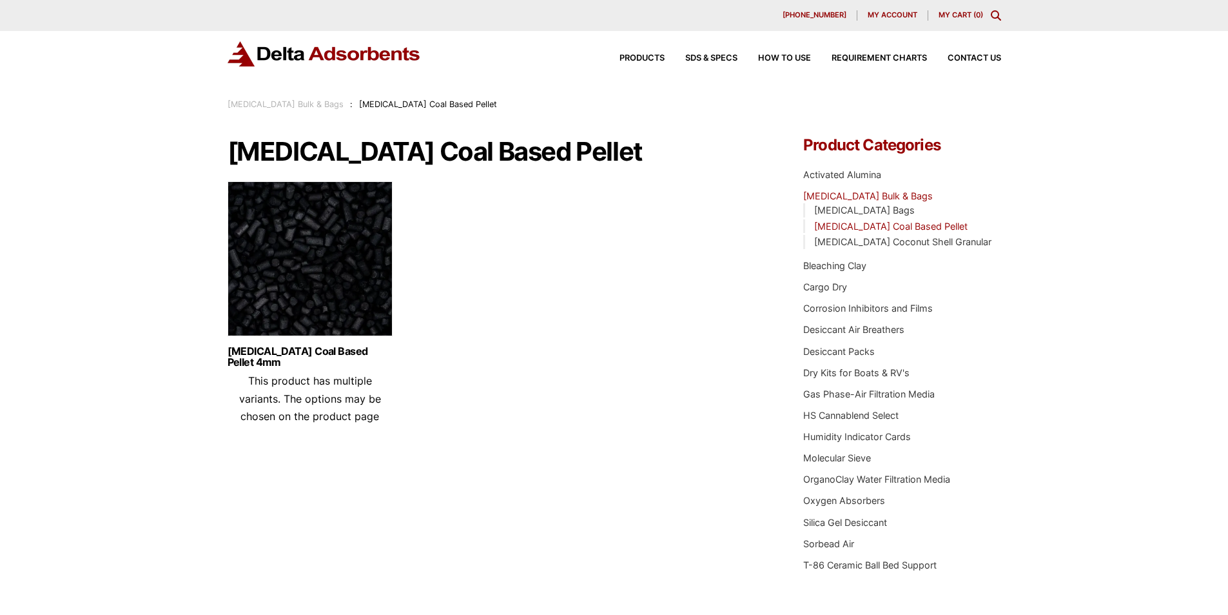
click at [340, 306] on img at bounding box center [310, 261] width 165 height 161
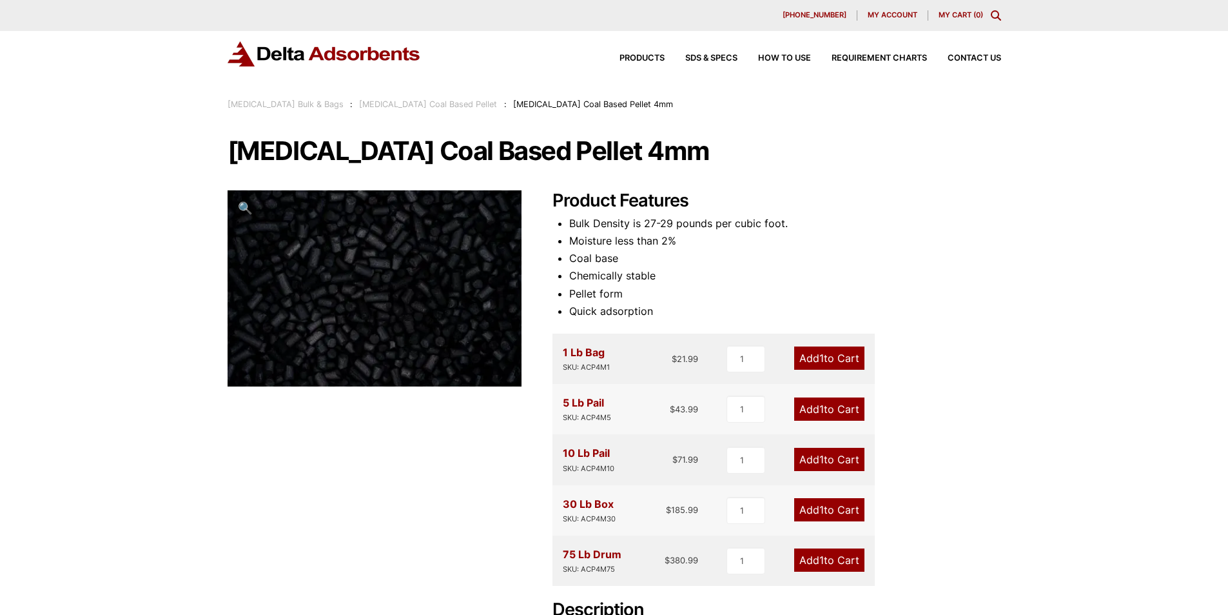
scroll to position [64, 0]
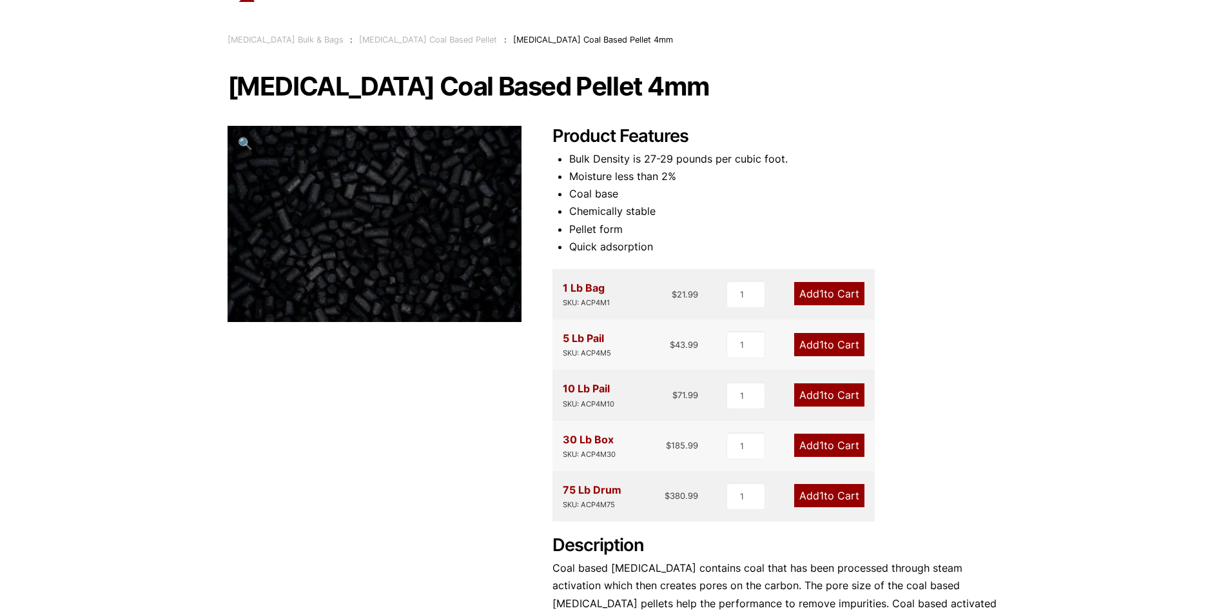
drag, startPoint x: 232, startPoint y: 86, endPoint x: 714, endPoint y: 84, distance: 482.3
click at [714, 84] on h1 "[MEDICAL_DATA] Coal Based Pellet 4mm" at bounding box center [615, 86] width 774 height 27
copy h1 "[MEDICAL_DATA] Coal Based Pellet 4mm"
drag, startPoint x: 618, startPoint y: 450, endPoint x: 584, endPoint y: 450, distance: 34.8
click at [584, 450] on div "30 Lb Box SKU: ACP4M30 $ 185.99" at bounding box center [631, 446] width 136 height 30
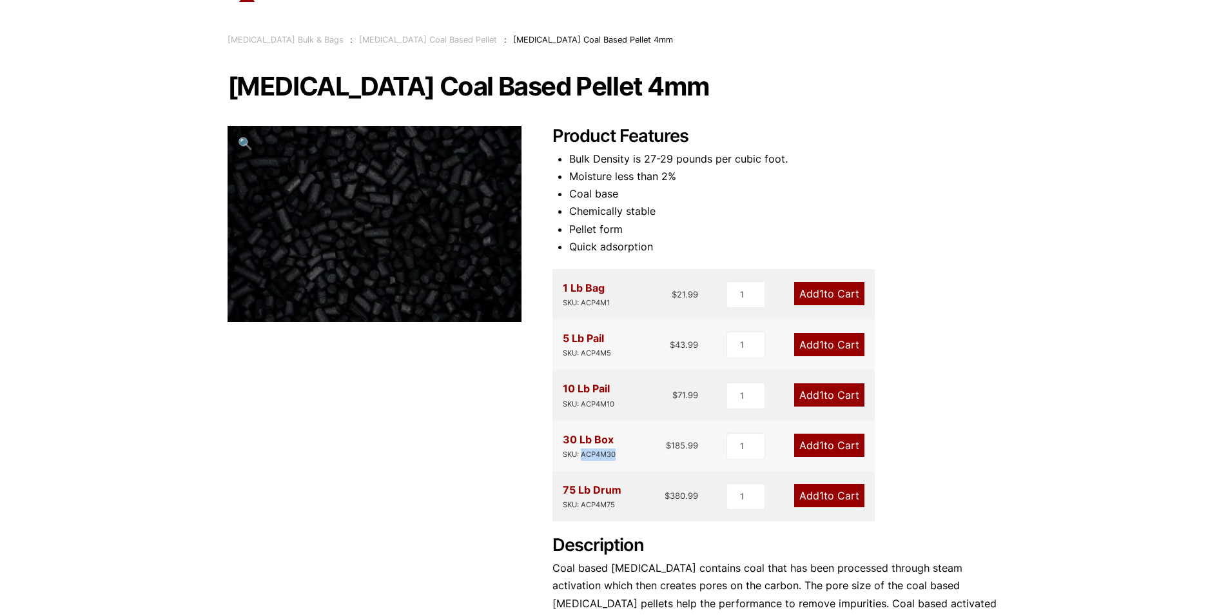
copy div "ACP4M30"
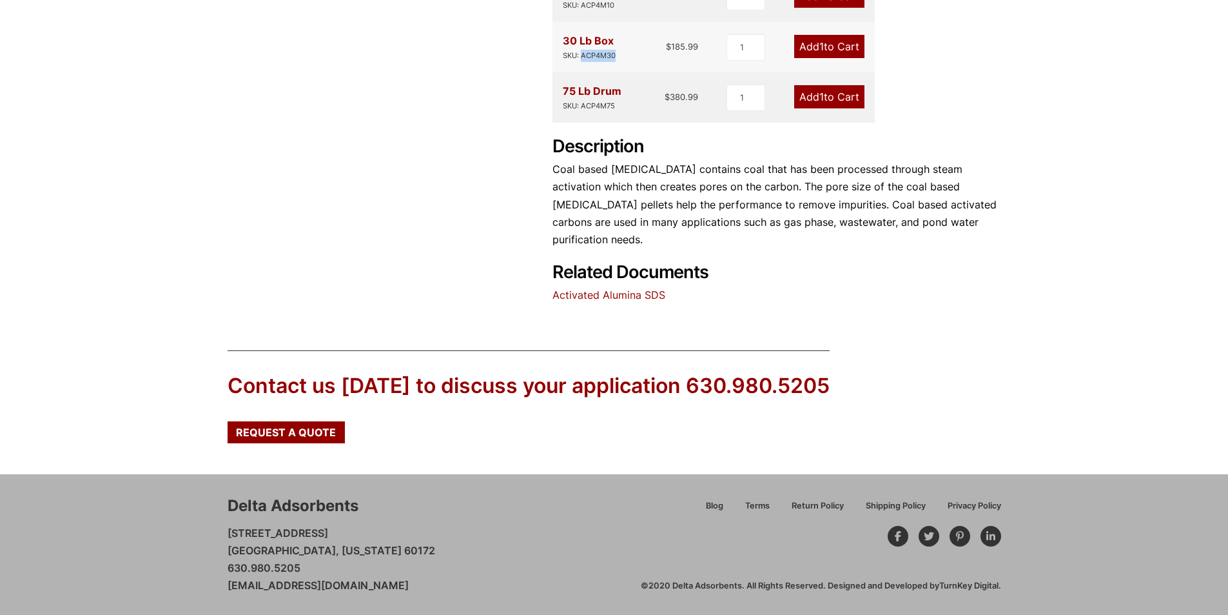
scroll to position [464, 0]
click at [638, 297] on link "Activated Alumina SDS" at bounding box center [609, 294] width 113 height 13
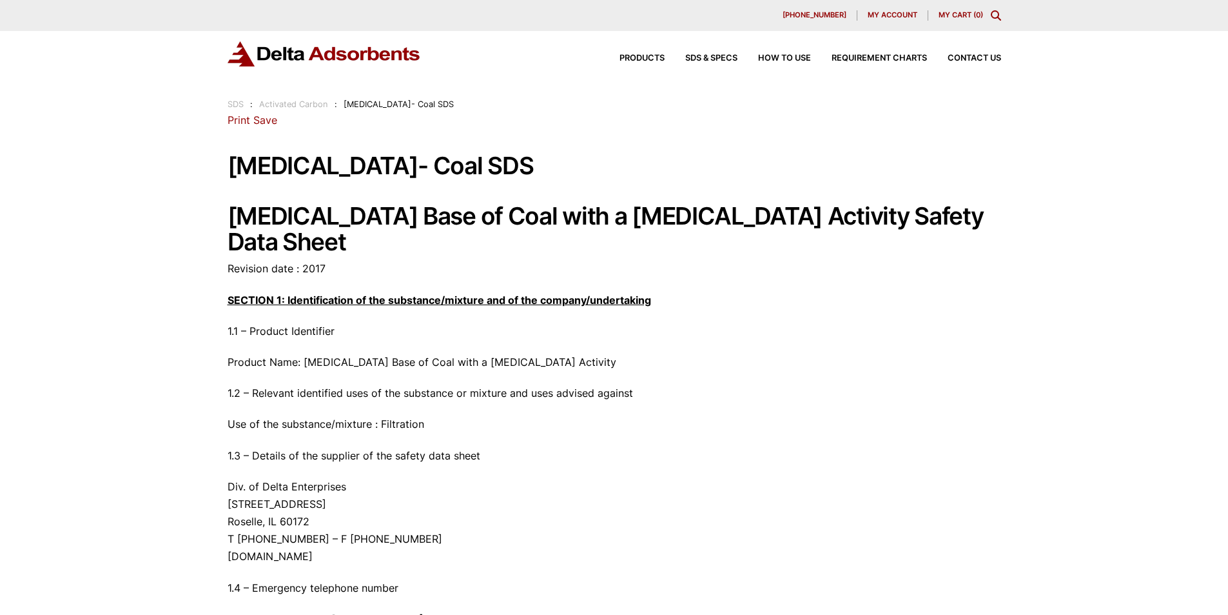
click at [943, 417] on p "Use of the substance/mixture : Filtration" at bounding box center [615, 423] width 774 height 17
